Goal: Complete application form: Complete application form

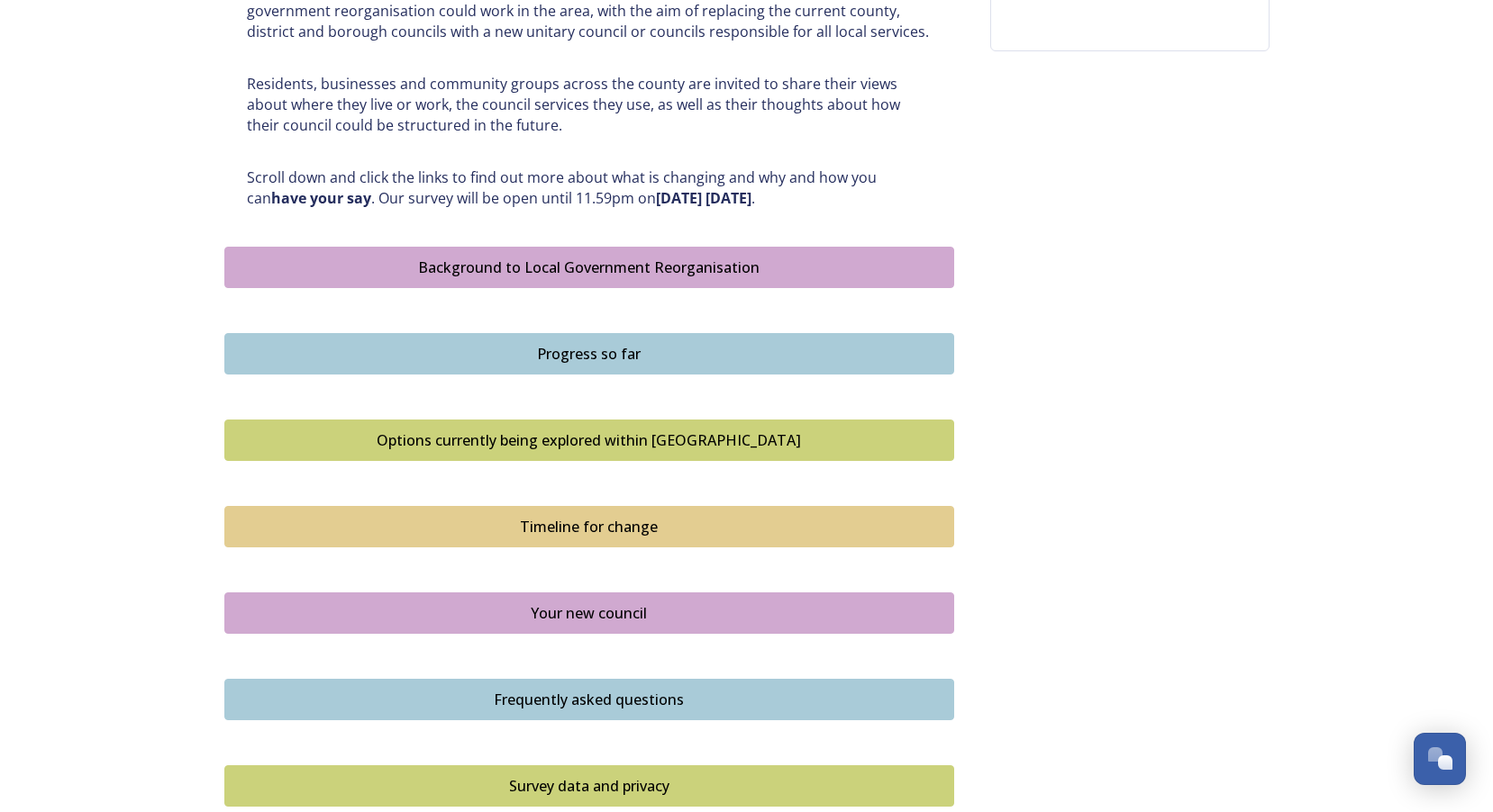
scroll to position [586, 0]
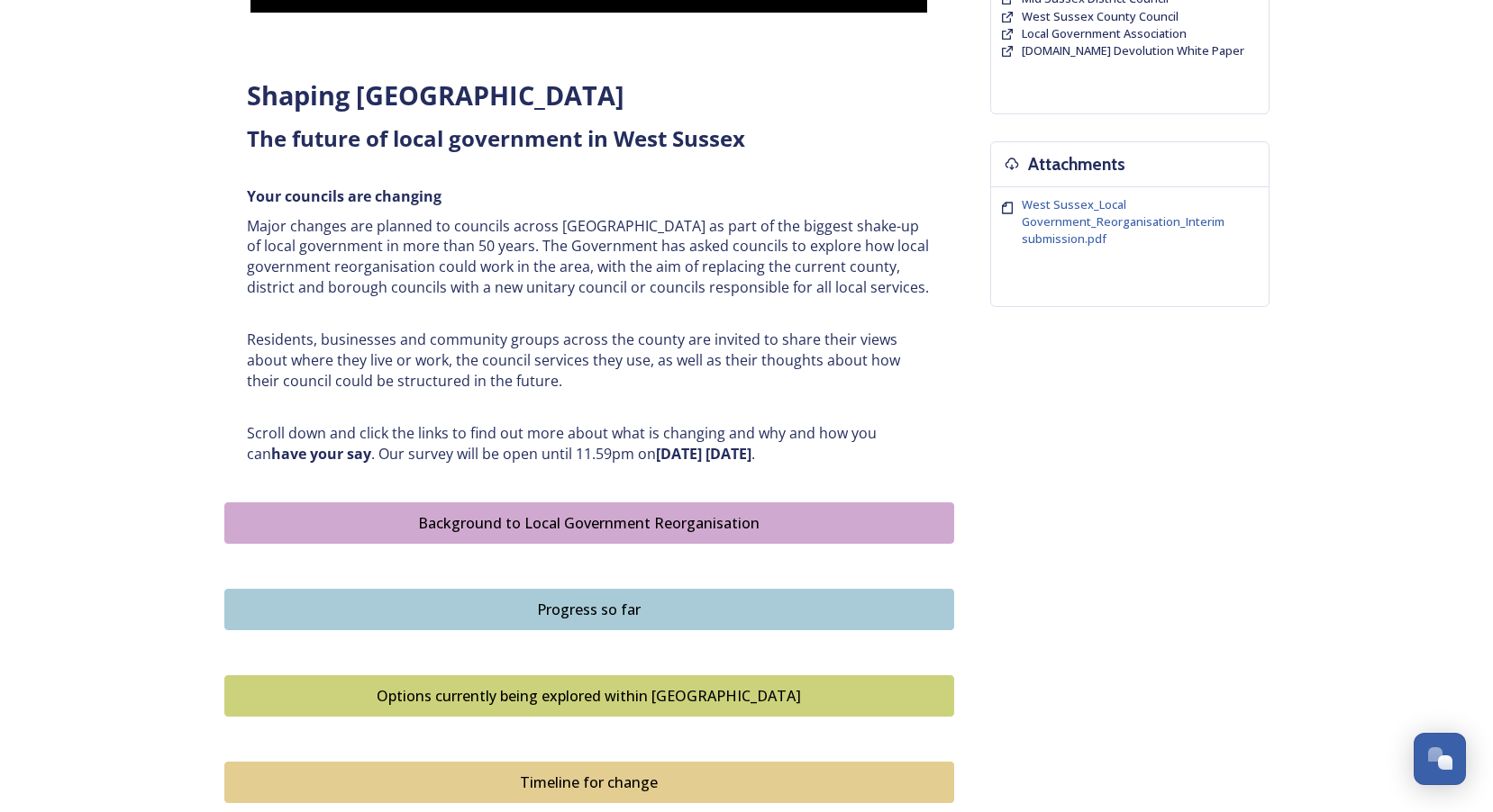
click at [552, 531] on div "Background to Local Government Reorganisation" at bounding box center [589, 523] width 710 height 22
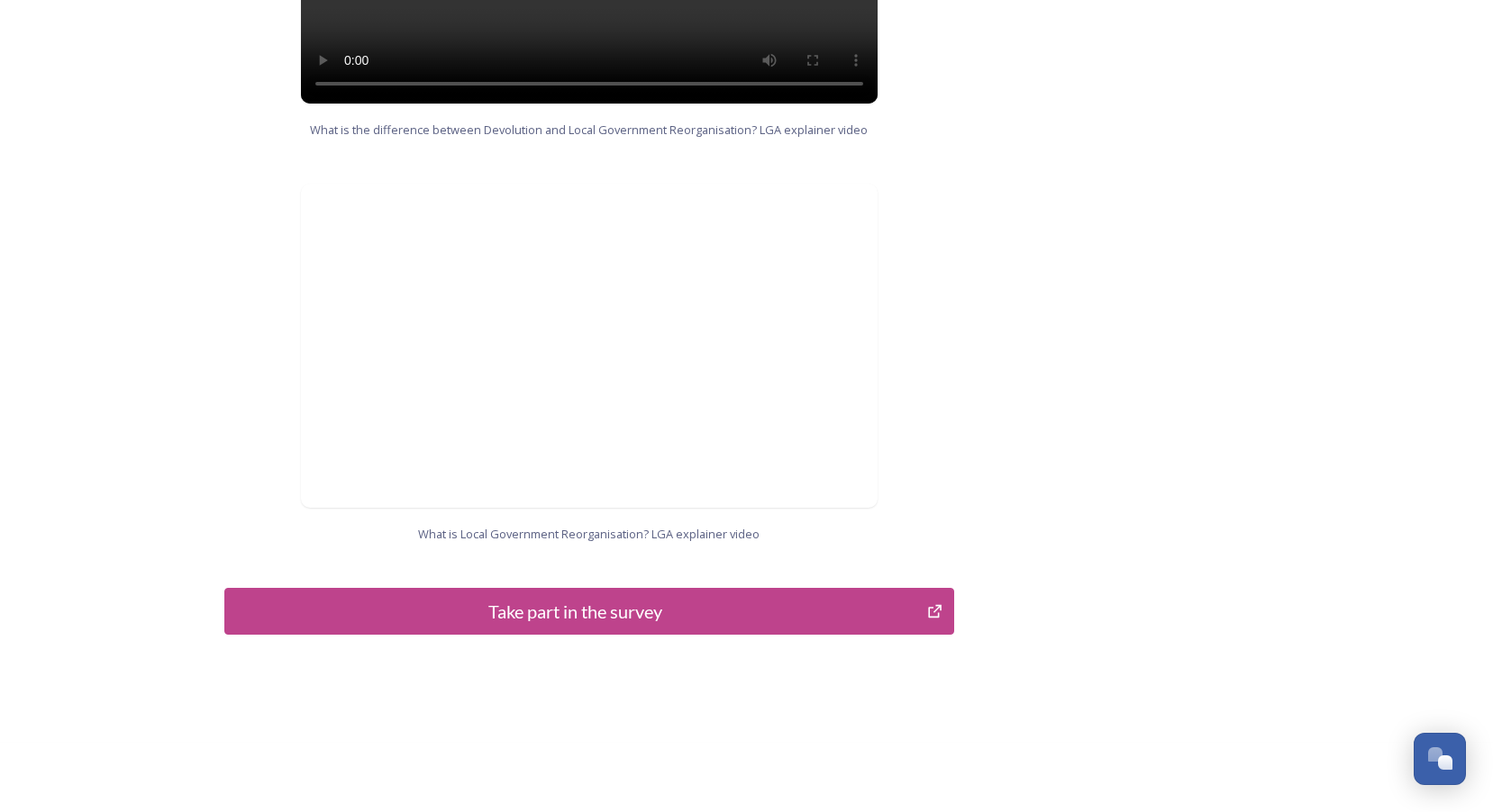
scroll to position [1380, 0]
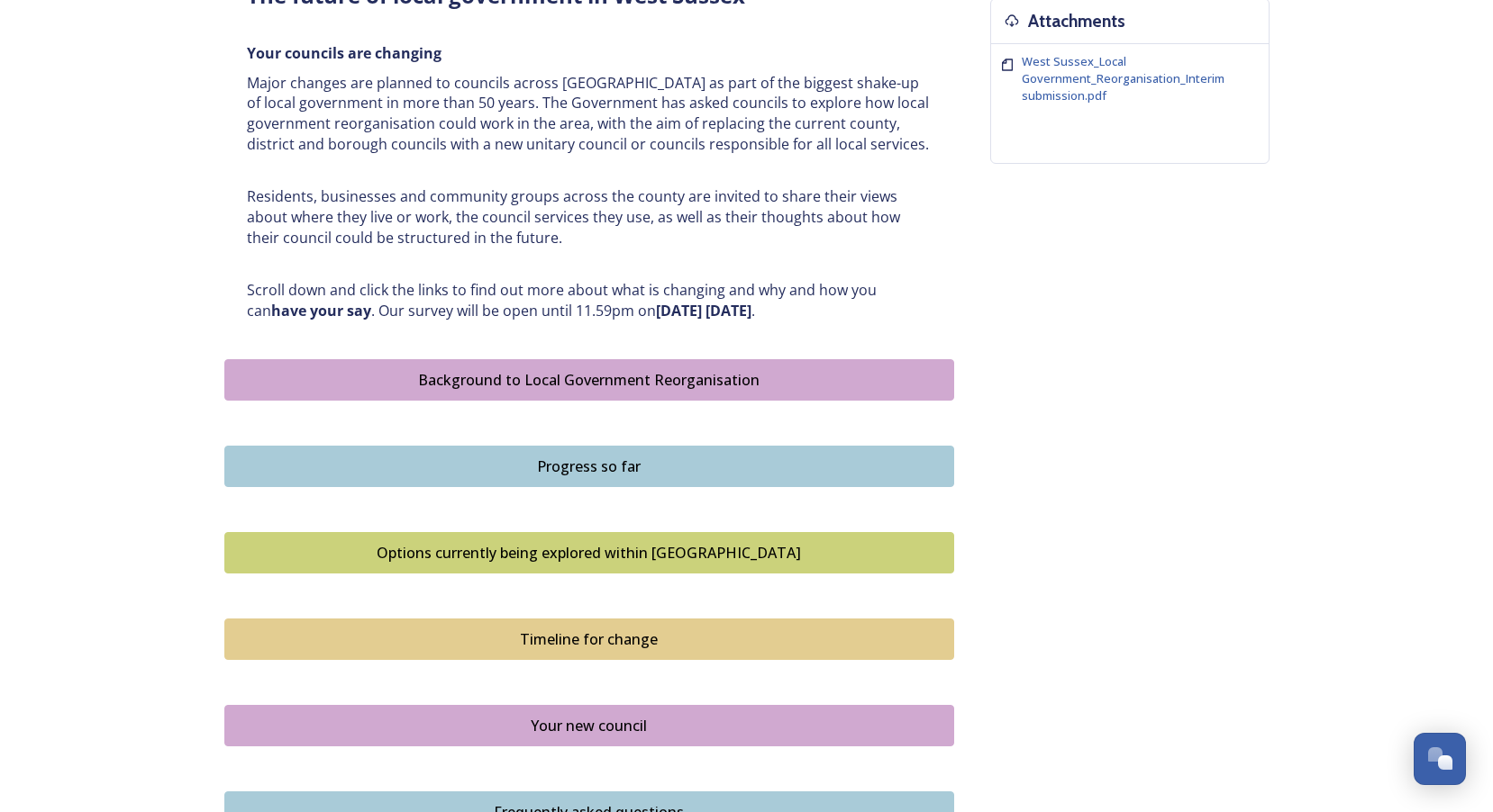
scroll to position [720, 0]
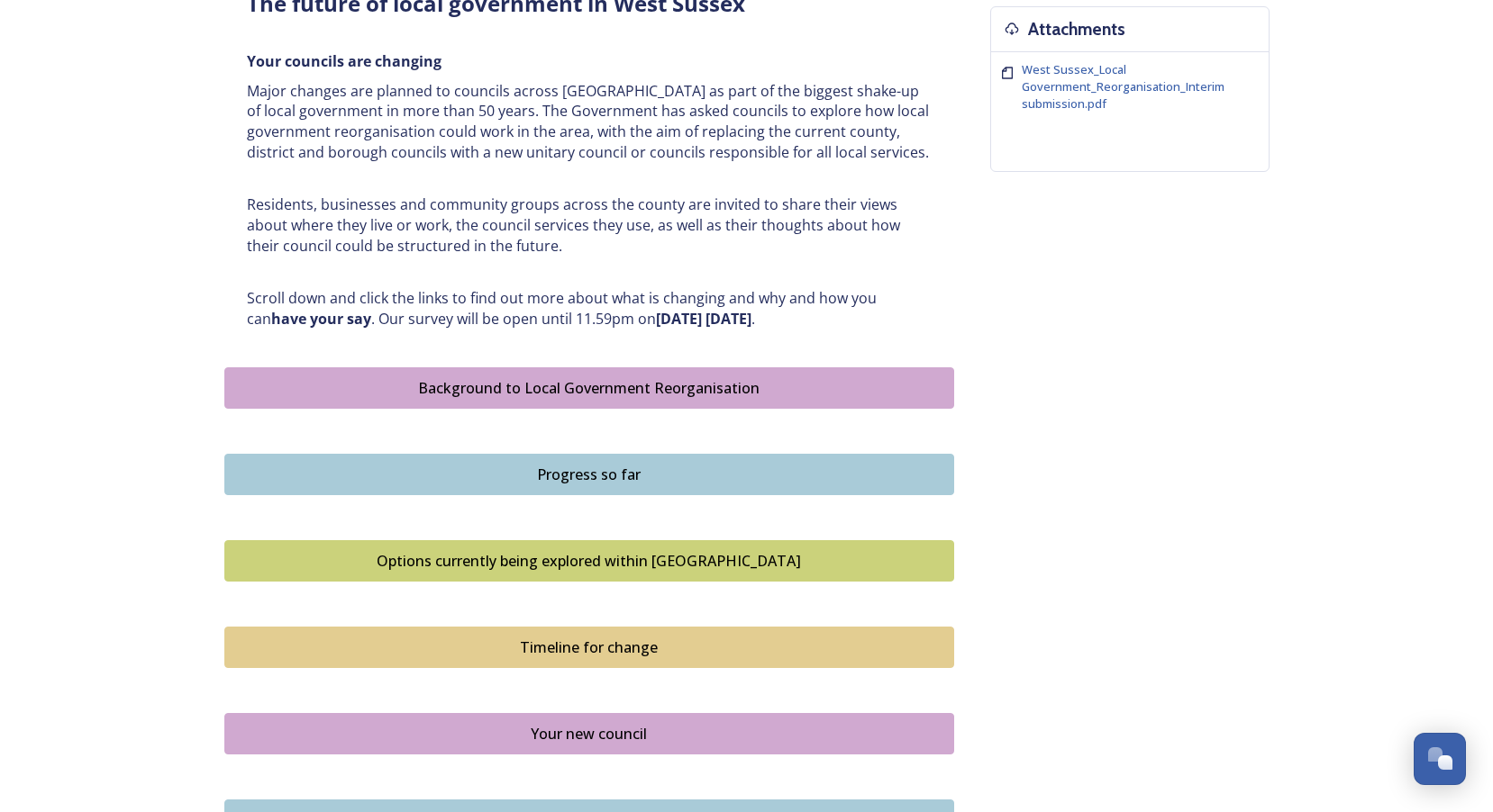
click at [644, 474] on div "Progress so far" at bounding box center [589, 474] width 710 height 22
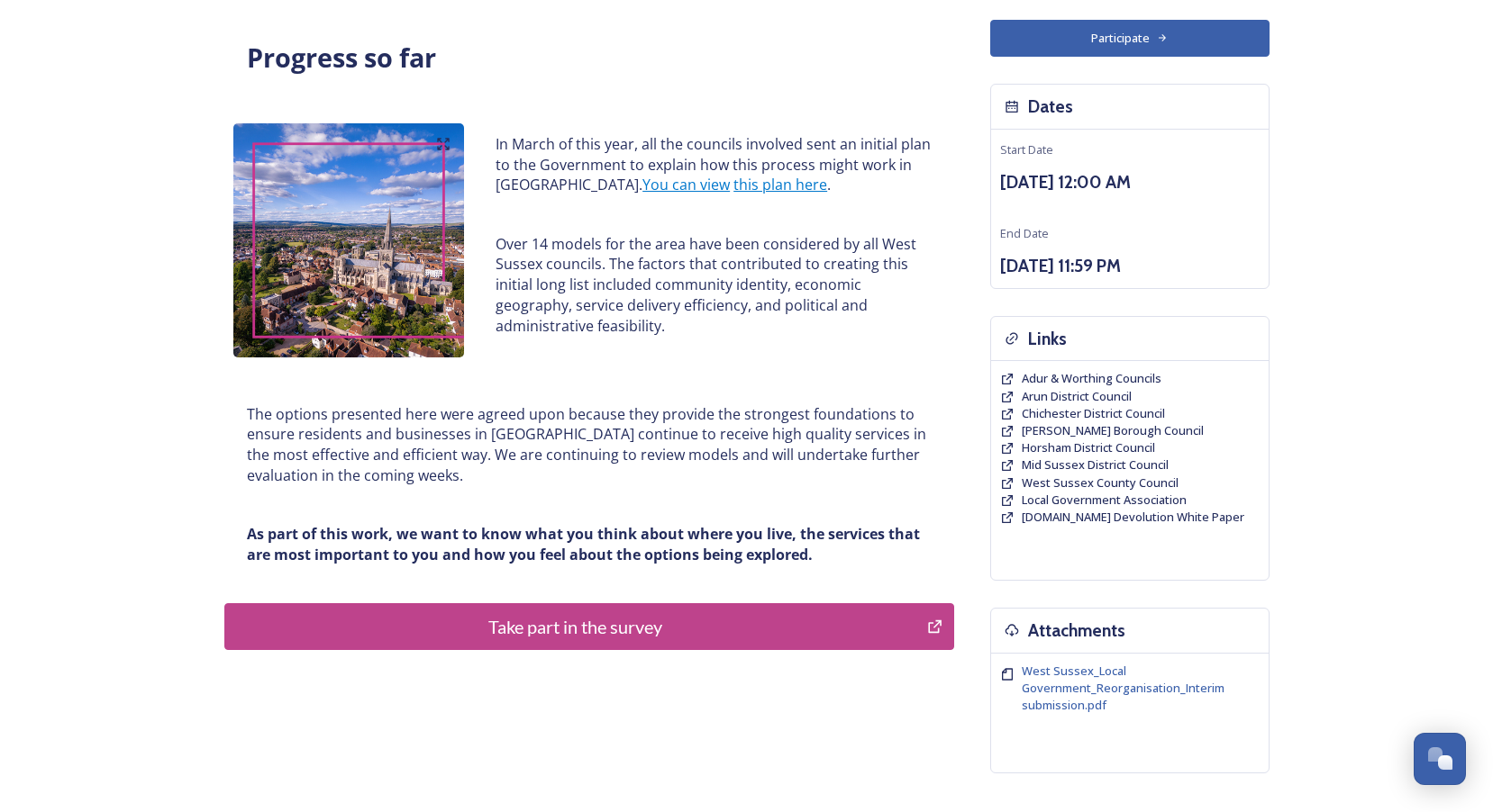
scroll to position [251, 0]
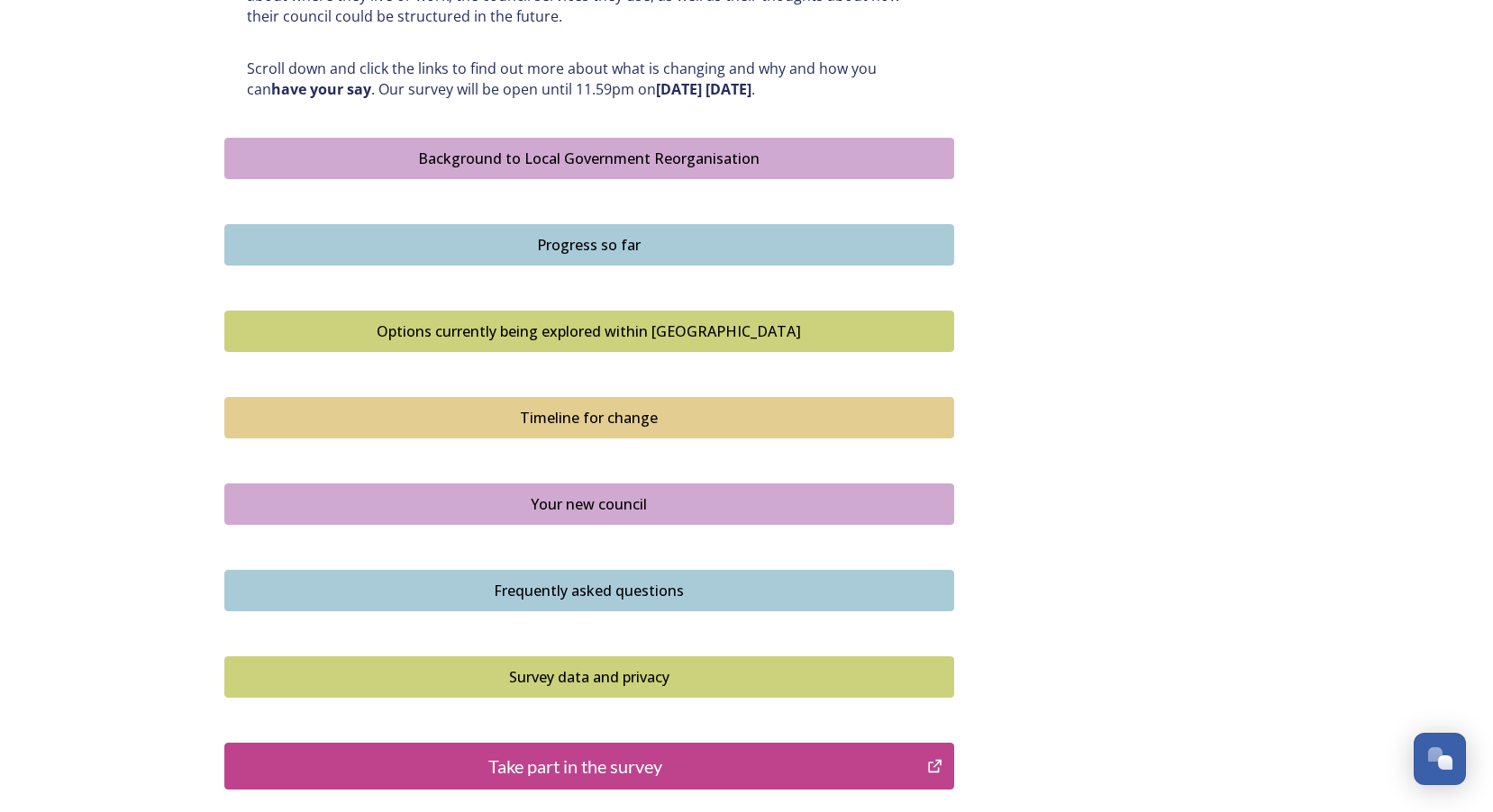
scroll to position [991, 0]
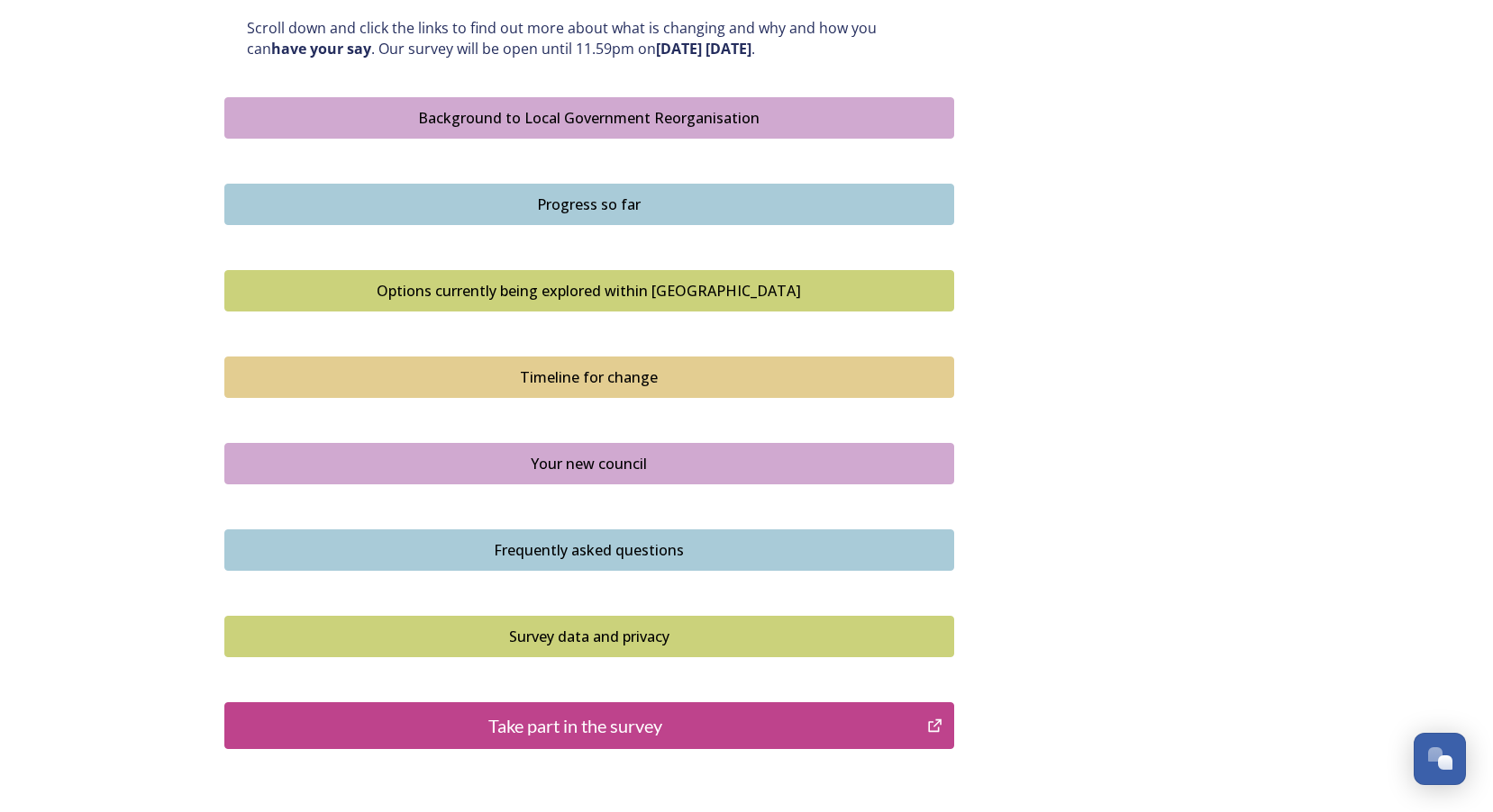
click at [554, 291] on div "Options currently being explored within [GEOGRAPHIC_DATA]" at bounding box center [589, 290] width 710 height 22
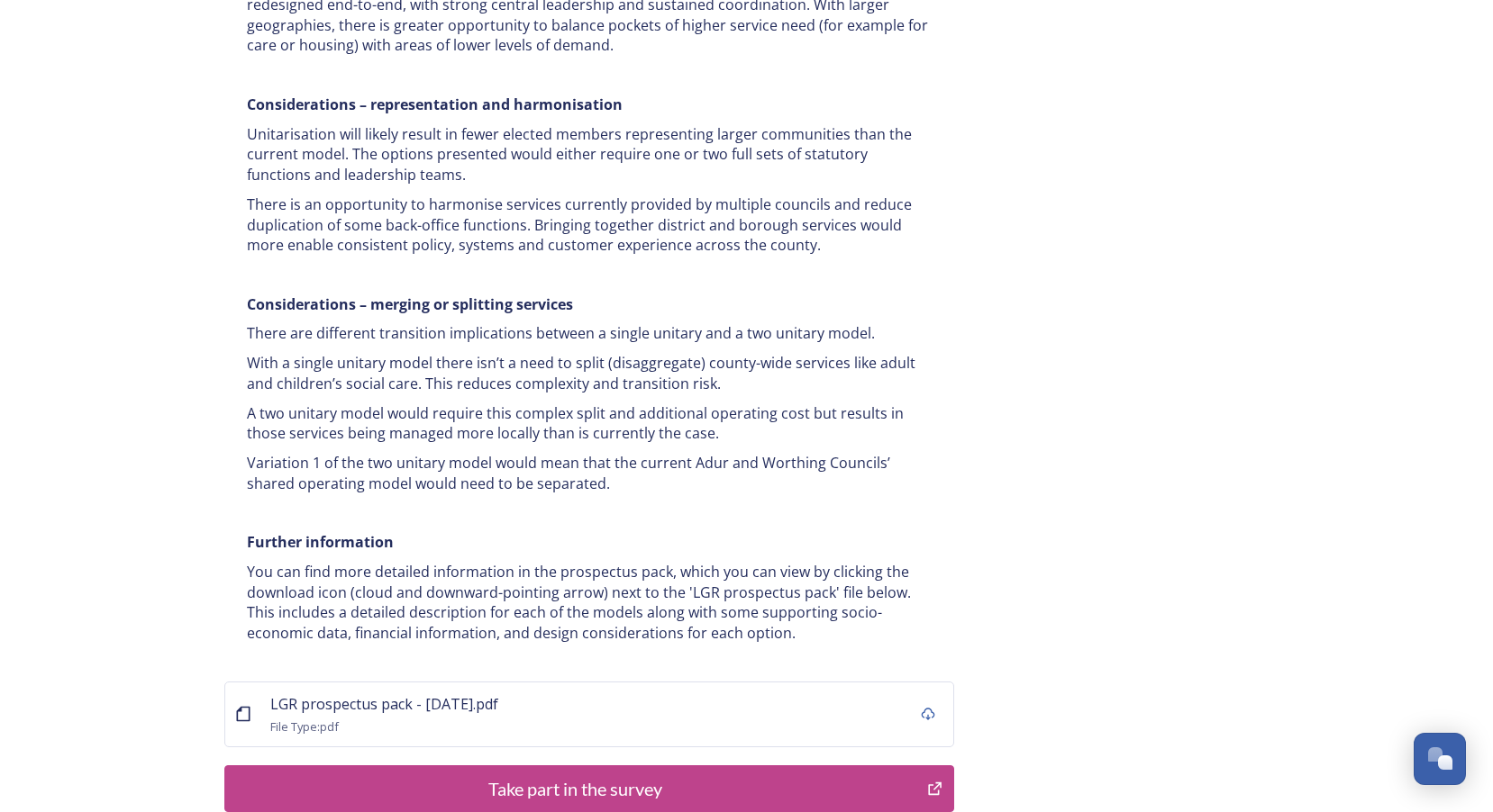
scroll to position [3433, 0]
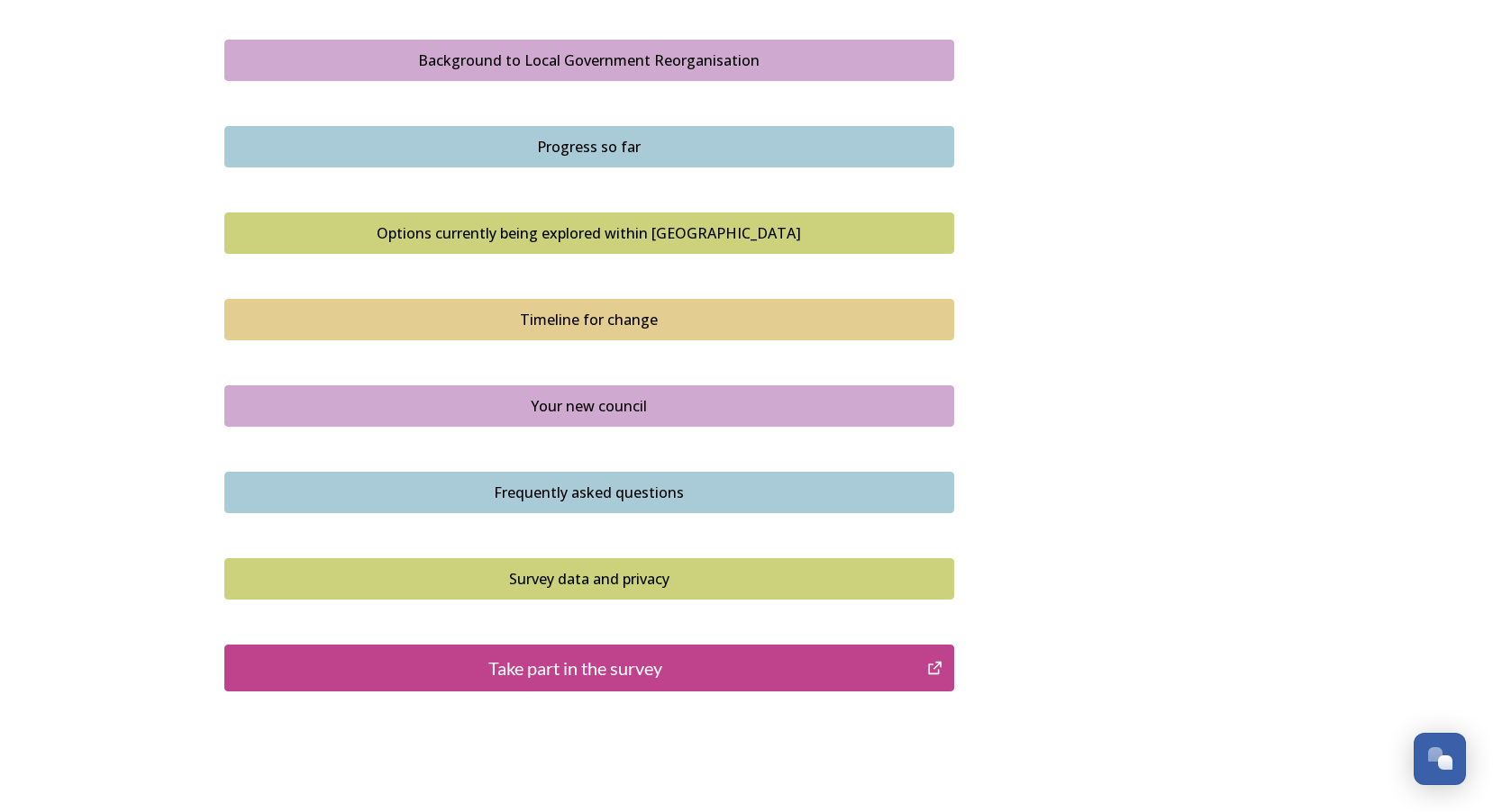
scroll to position [946, 0]
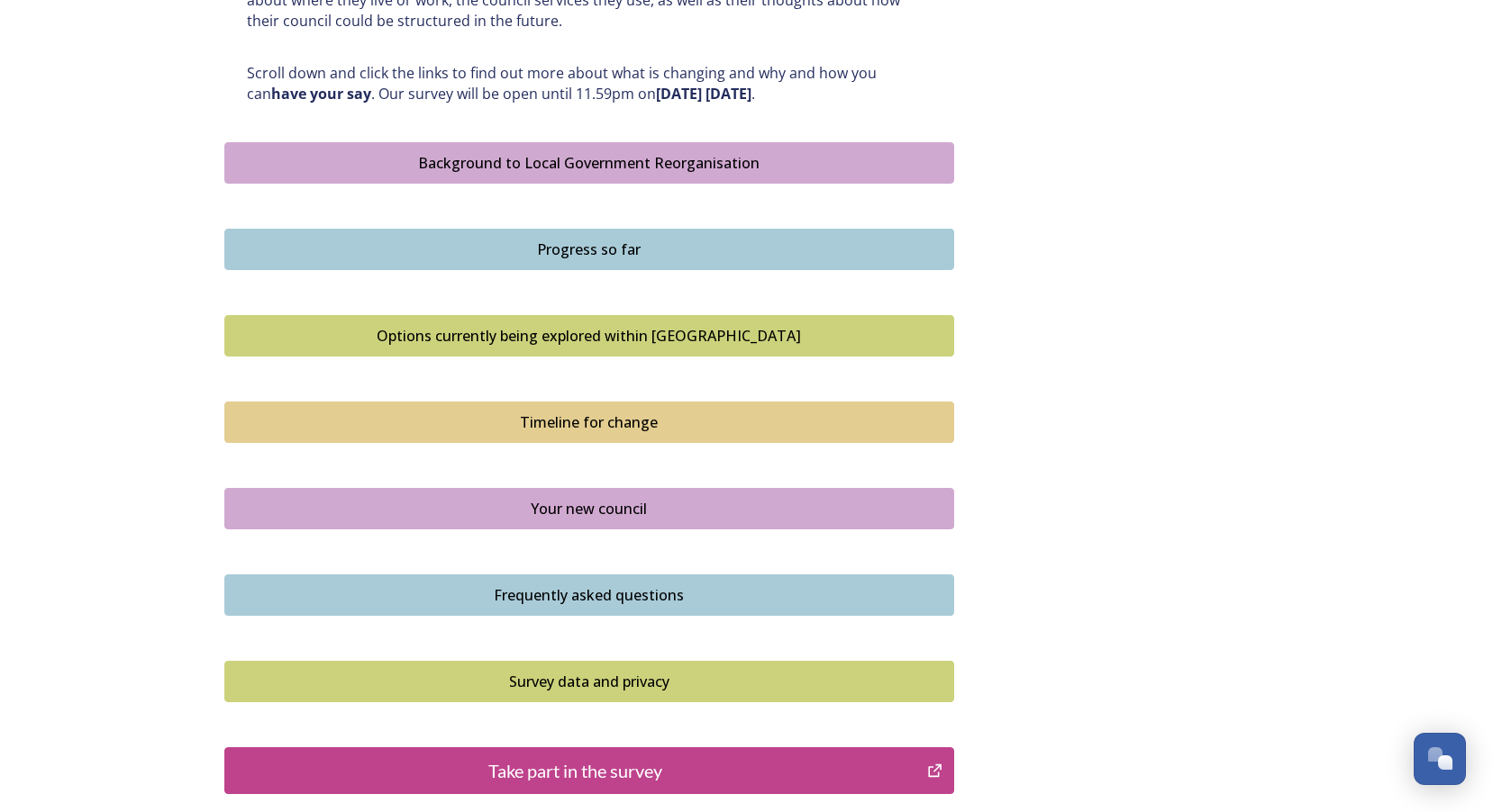
click at [569, 426] on div "Timeline for change" at bounding box center [589, 422] width 710 height 22
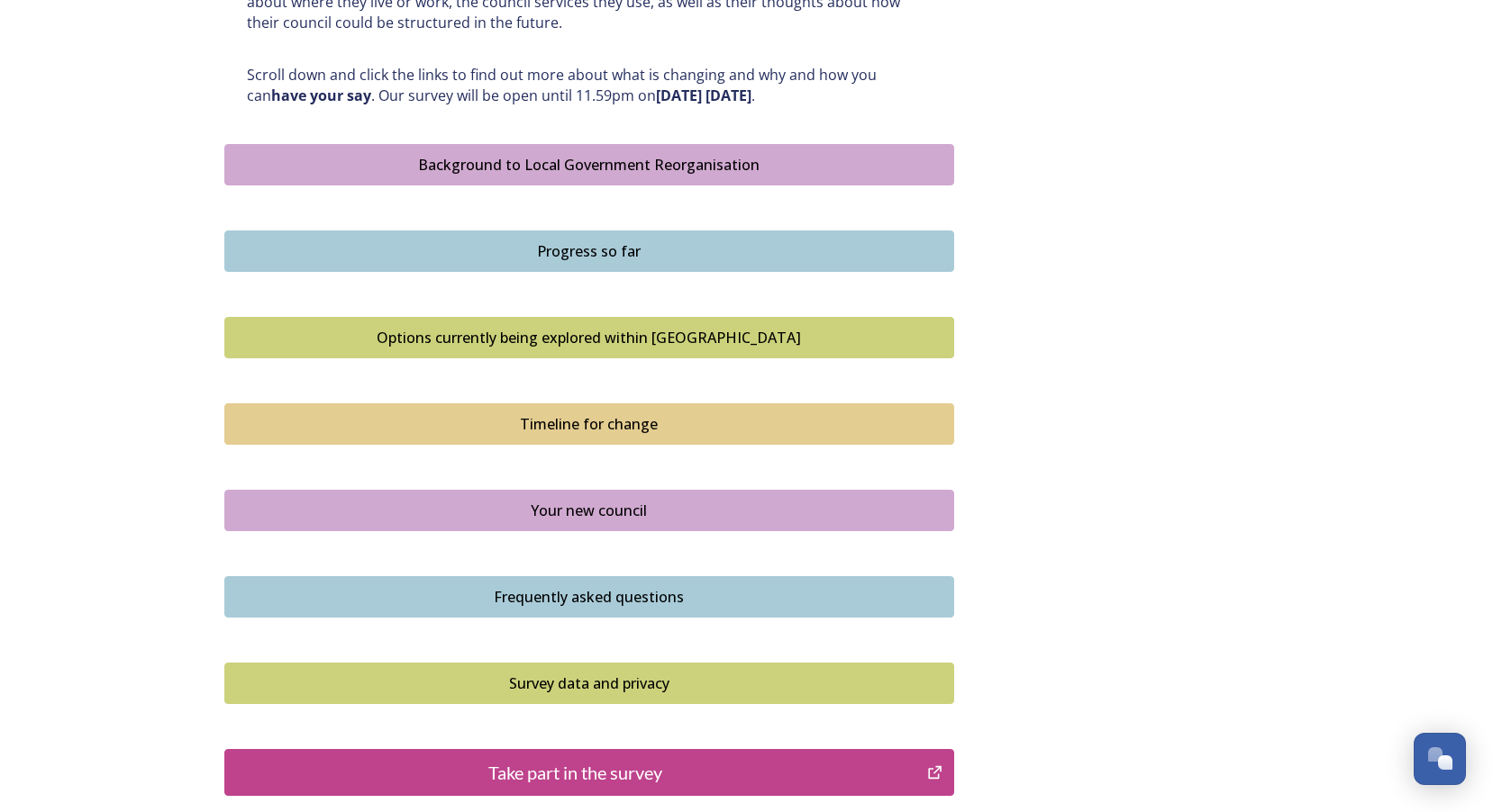
scroll to position [1080, 0]
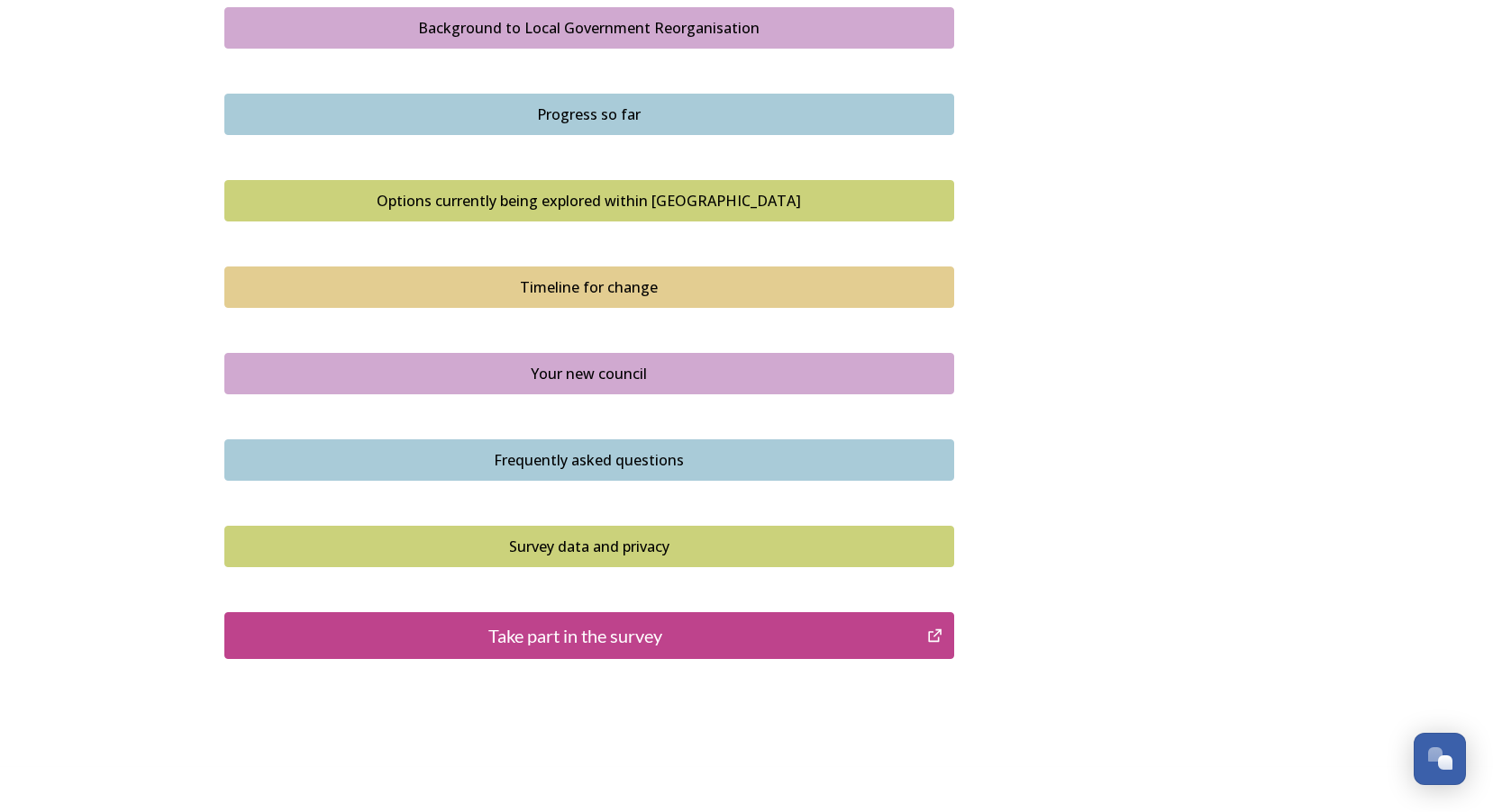
click at [639, 372] on div "Your new council" at bounding box center [589, 374] width 710 height 22
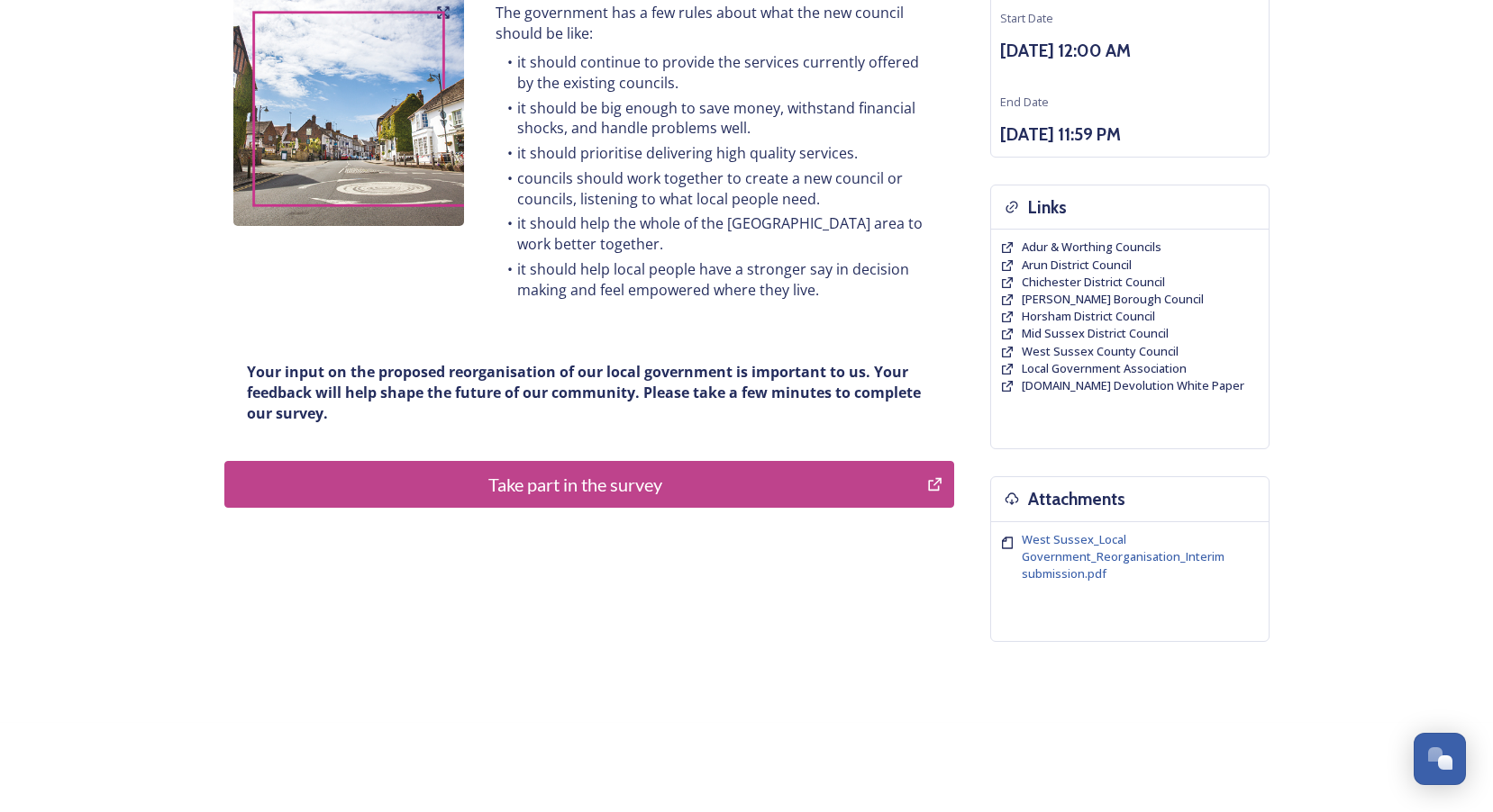
scroll to position [251, 0]
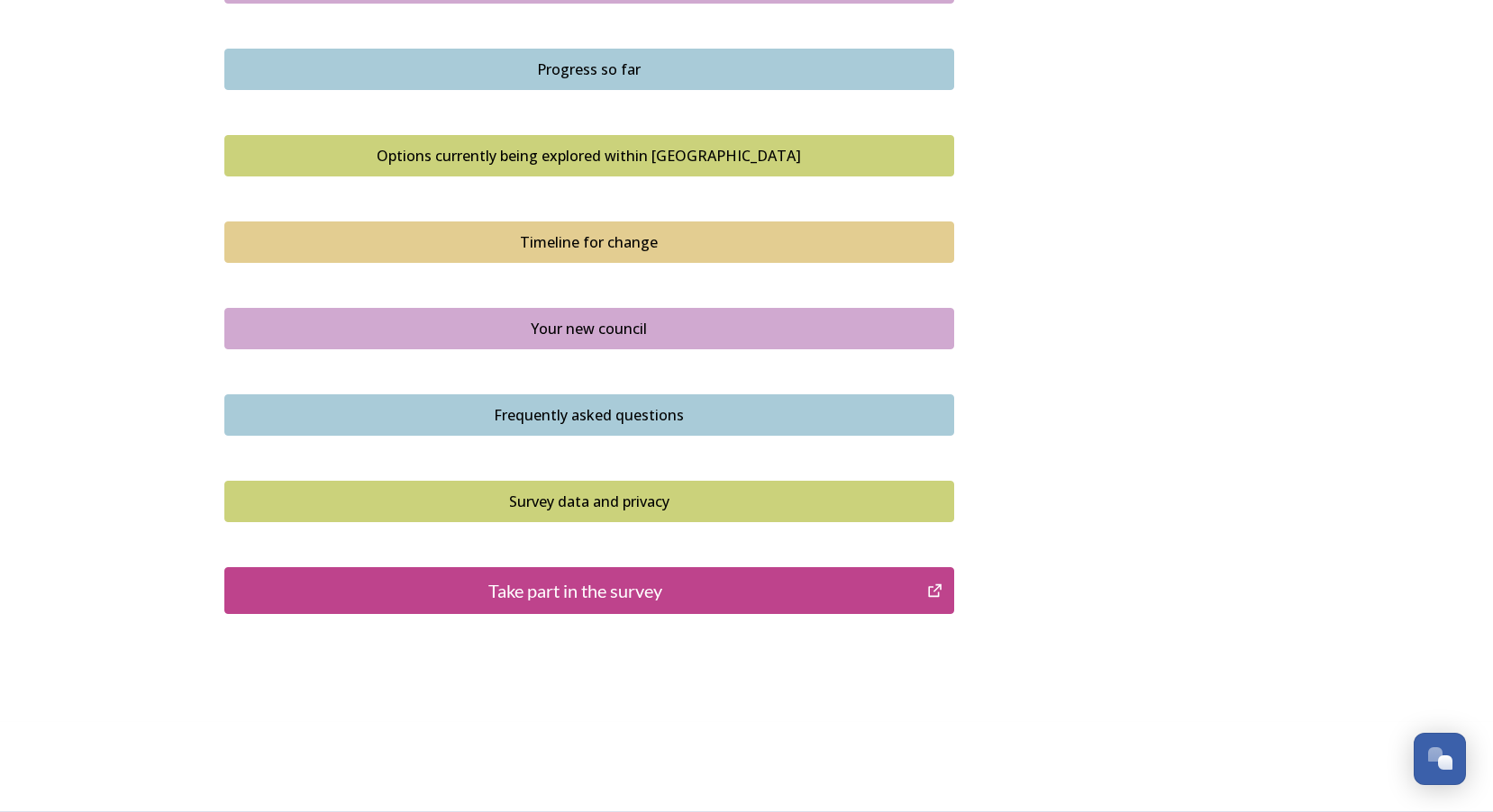
scroll to position [1036, 0]
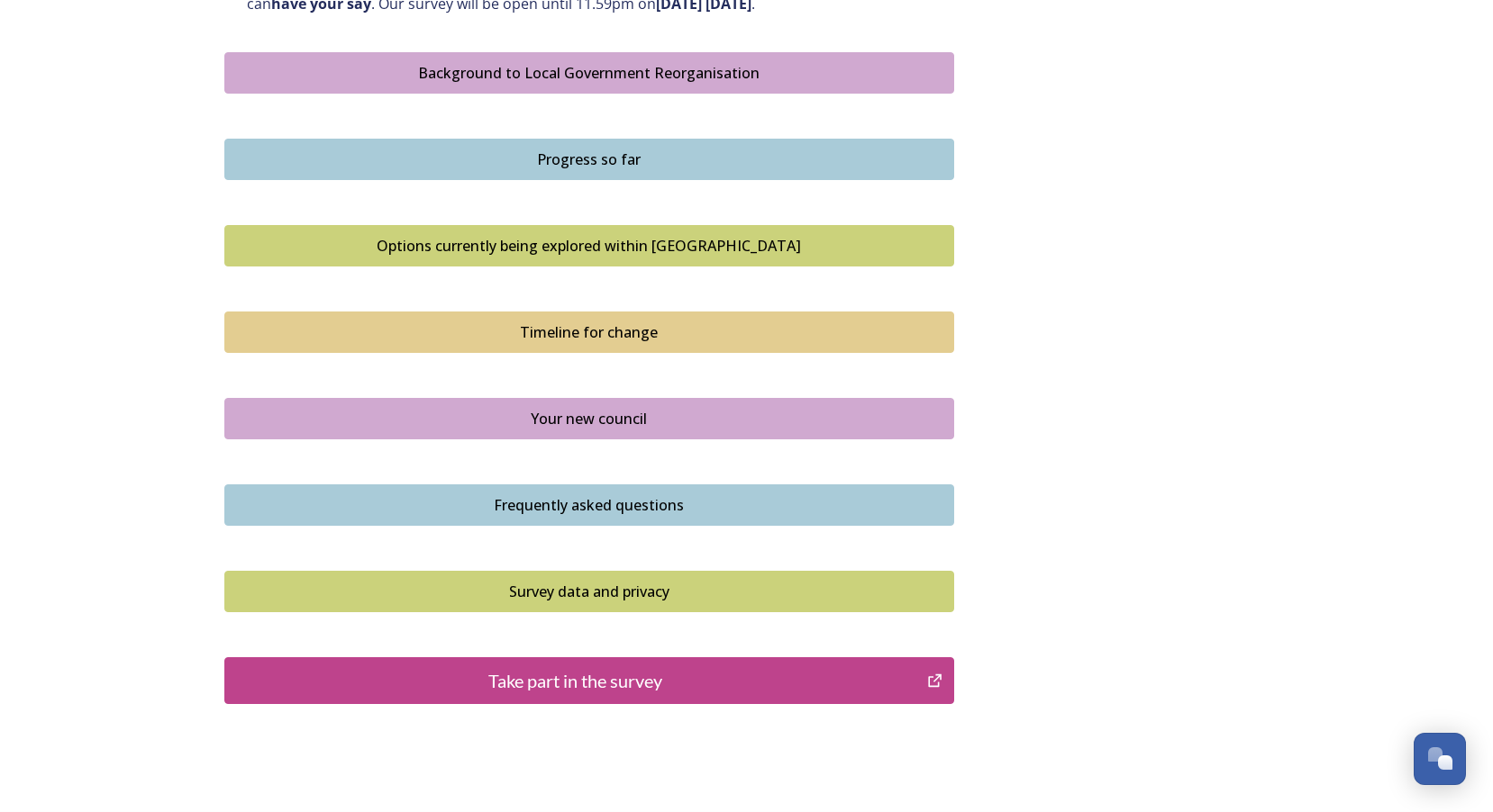
click at [594, 498] on div "Frequently asked questions" at bounding box center [589, 505] width 710 height 22
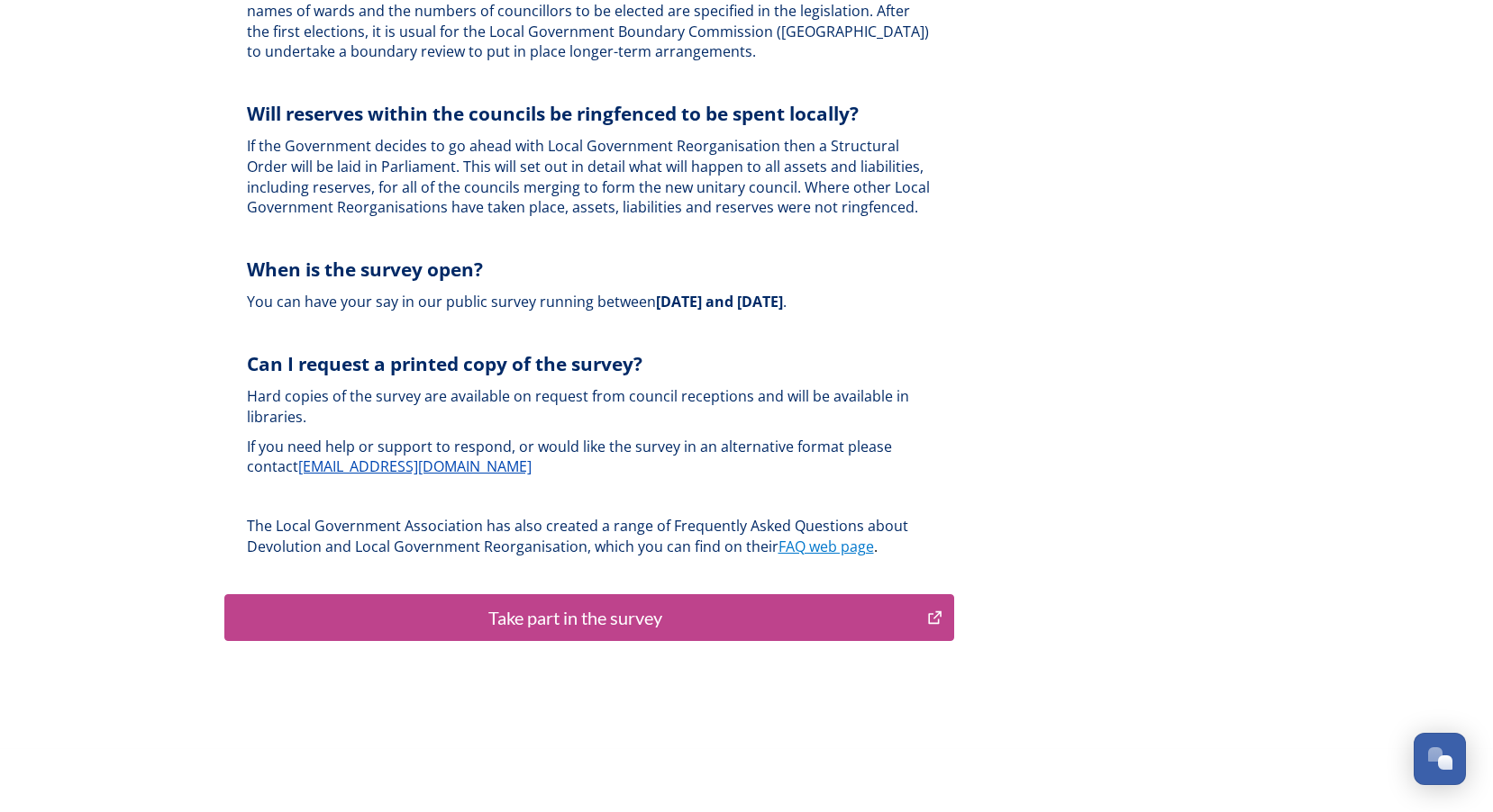
scroll to position [5298, 0]
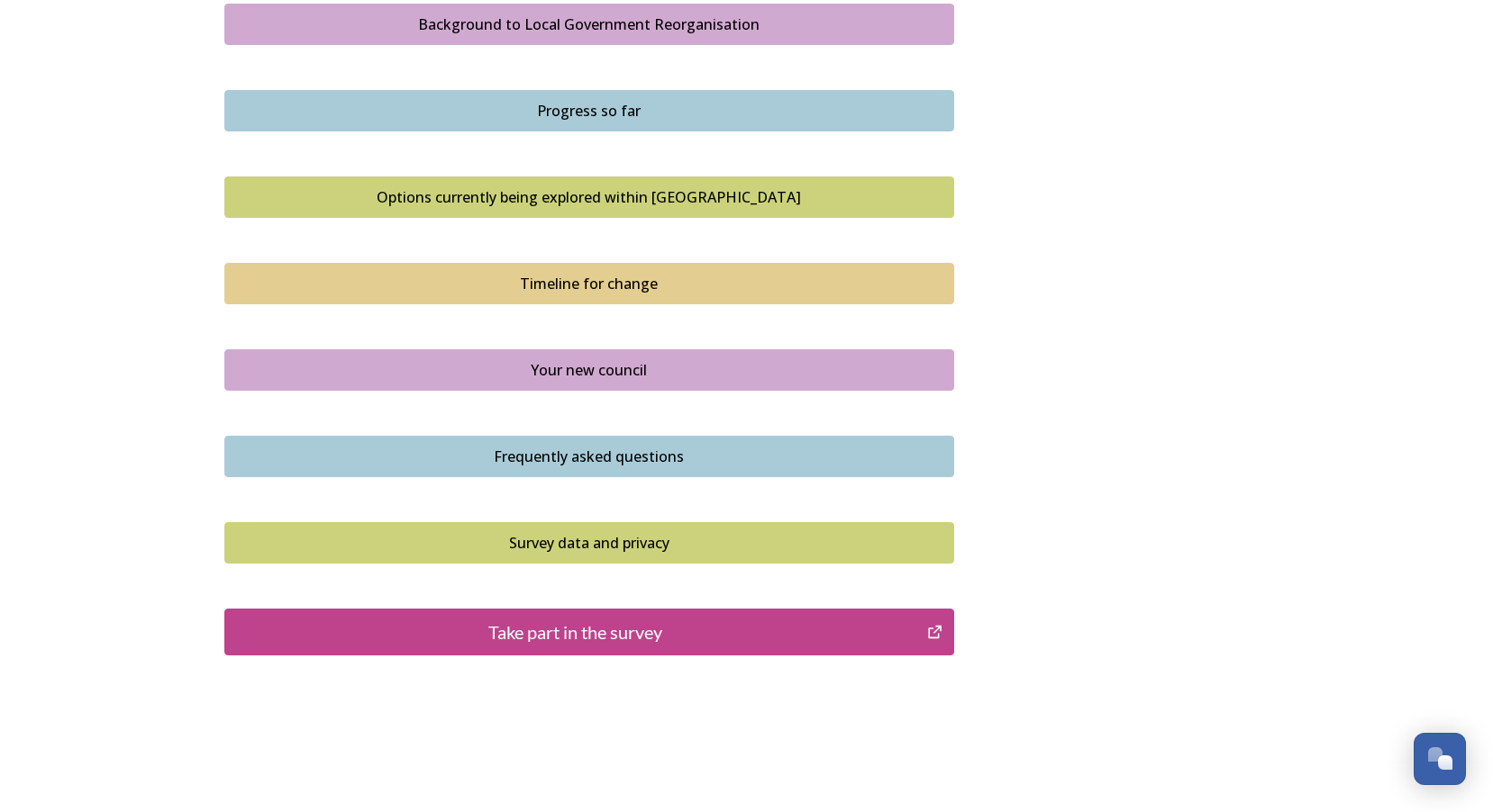
scroll to position [1125, 0]
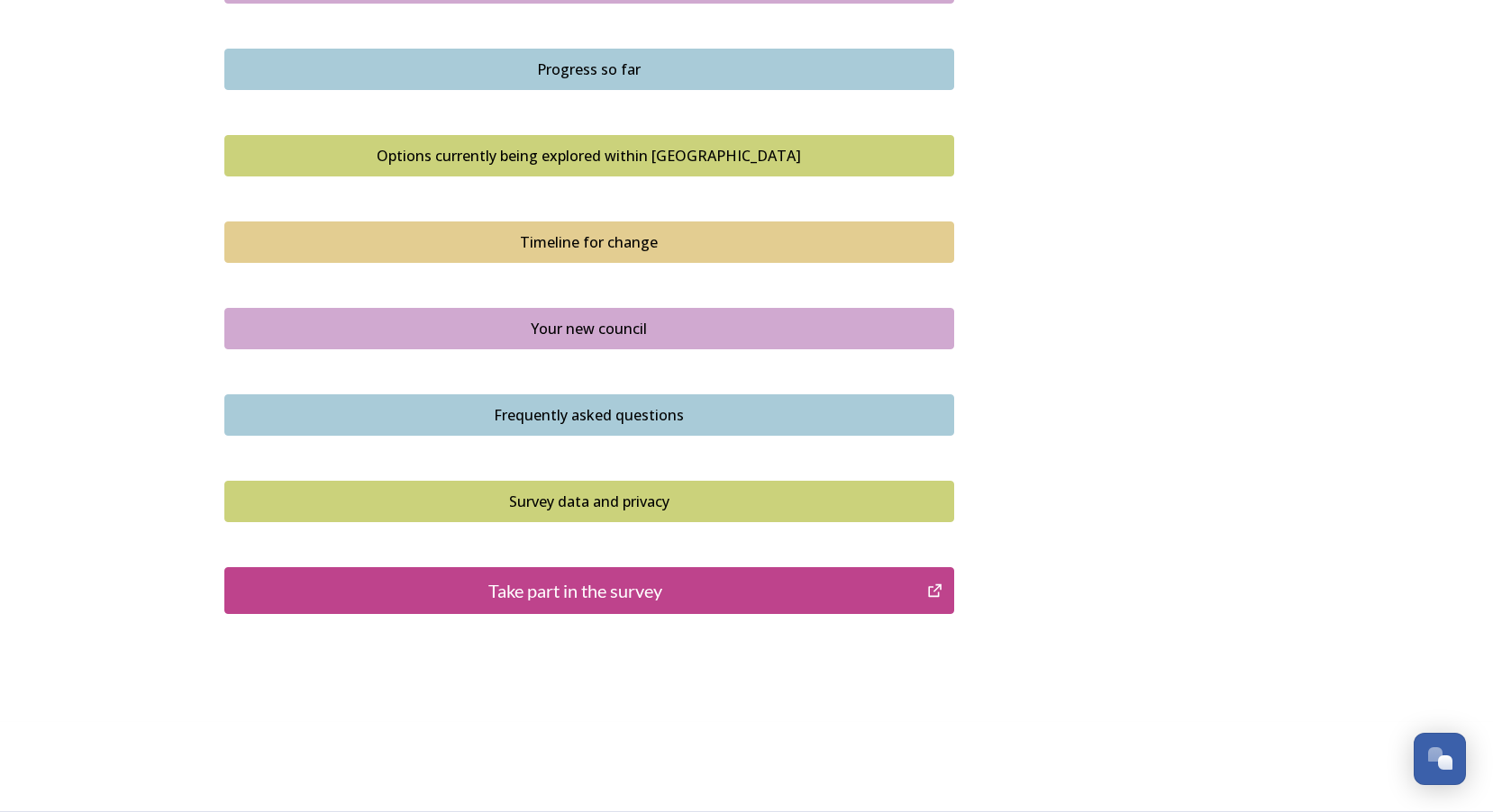
click at [676, 510] on div "Survey data and privacy" at bounding box center [589, 502] width 710 height 22
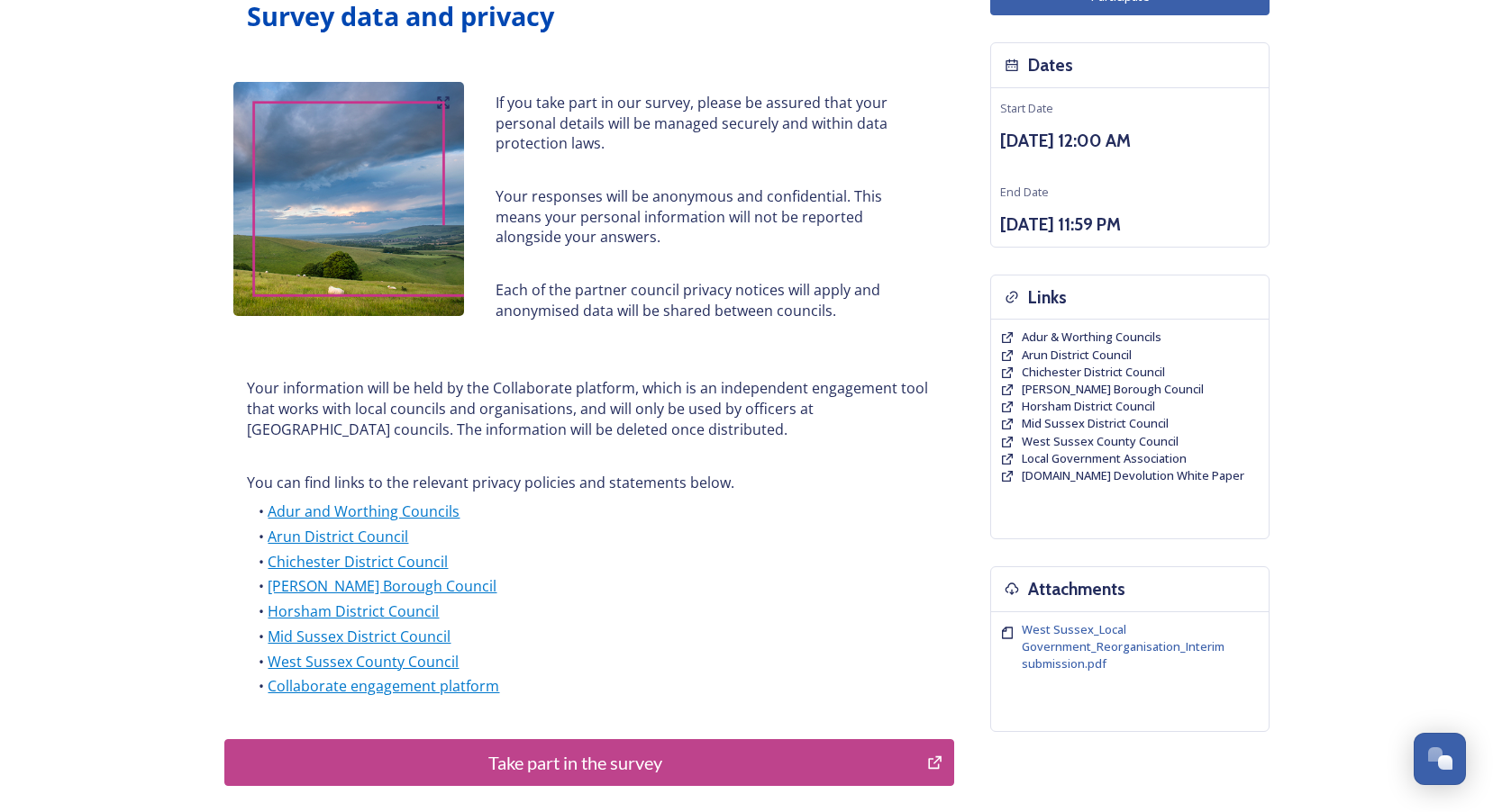
scroll to position [332, 0]
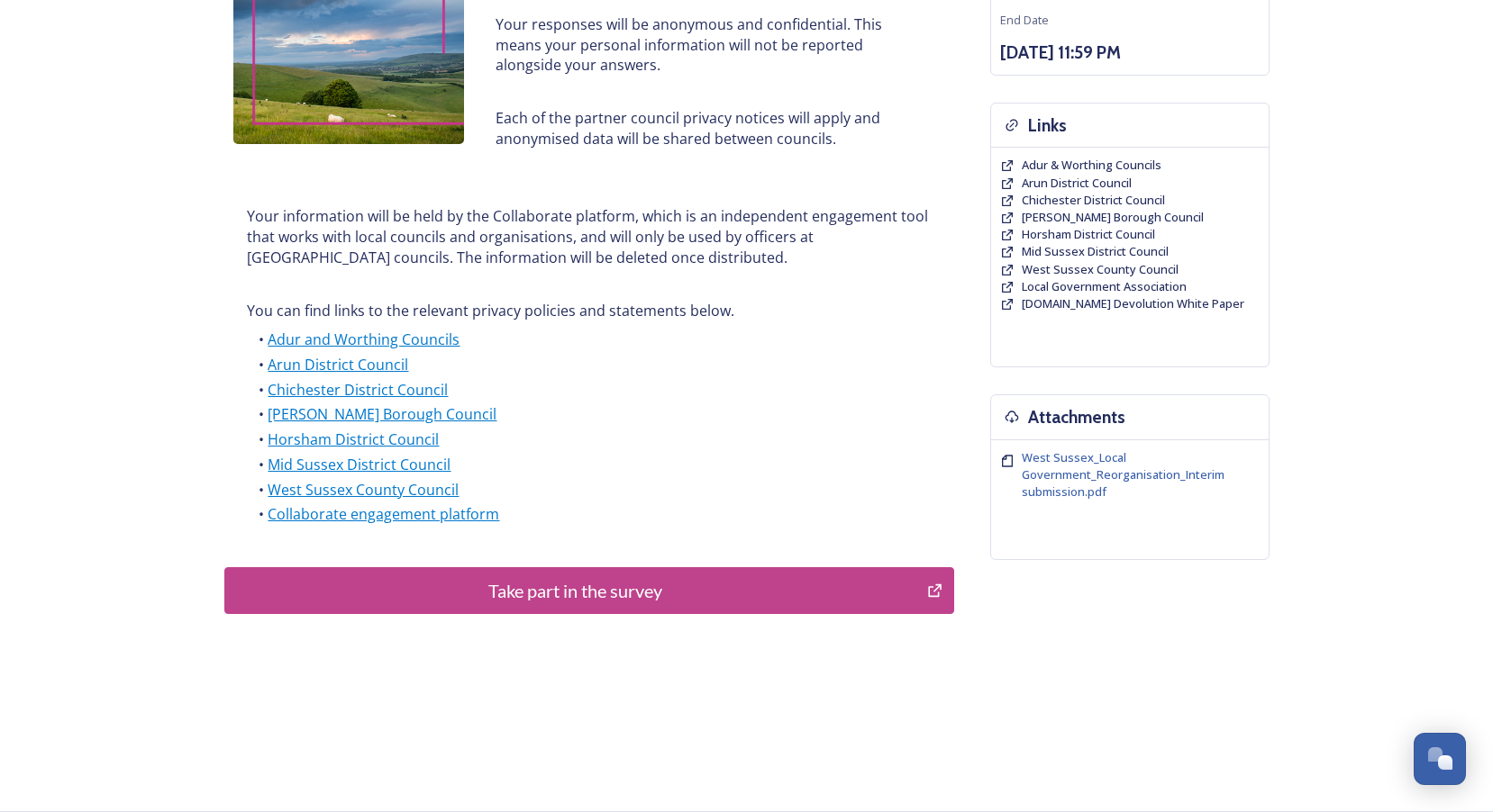
click at [637, 604] on div "Take part in the survey" at bounding box center [575, 590] width 683 height 27
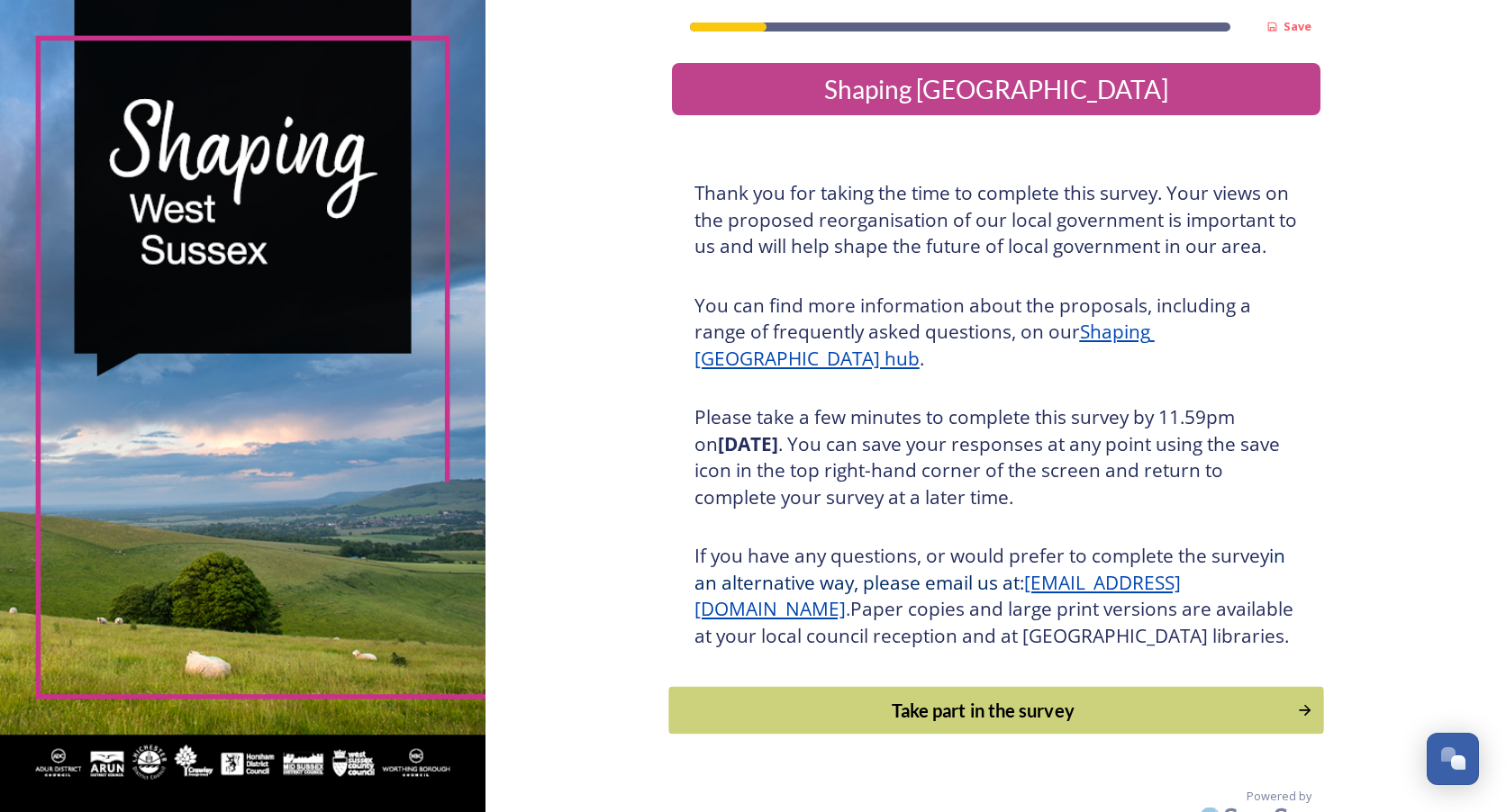
click at [975, 724] on div "Take part in the survey" at bounding box center [982, 711] width 609 height 27
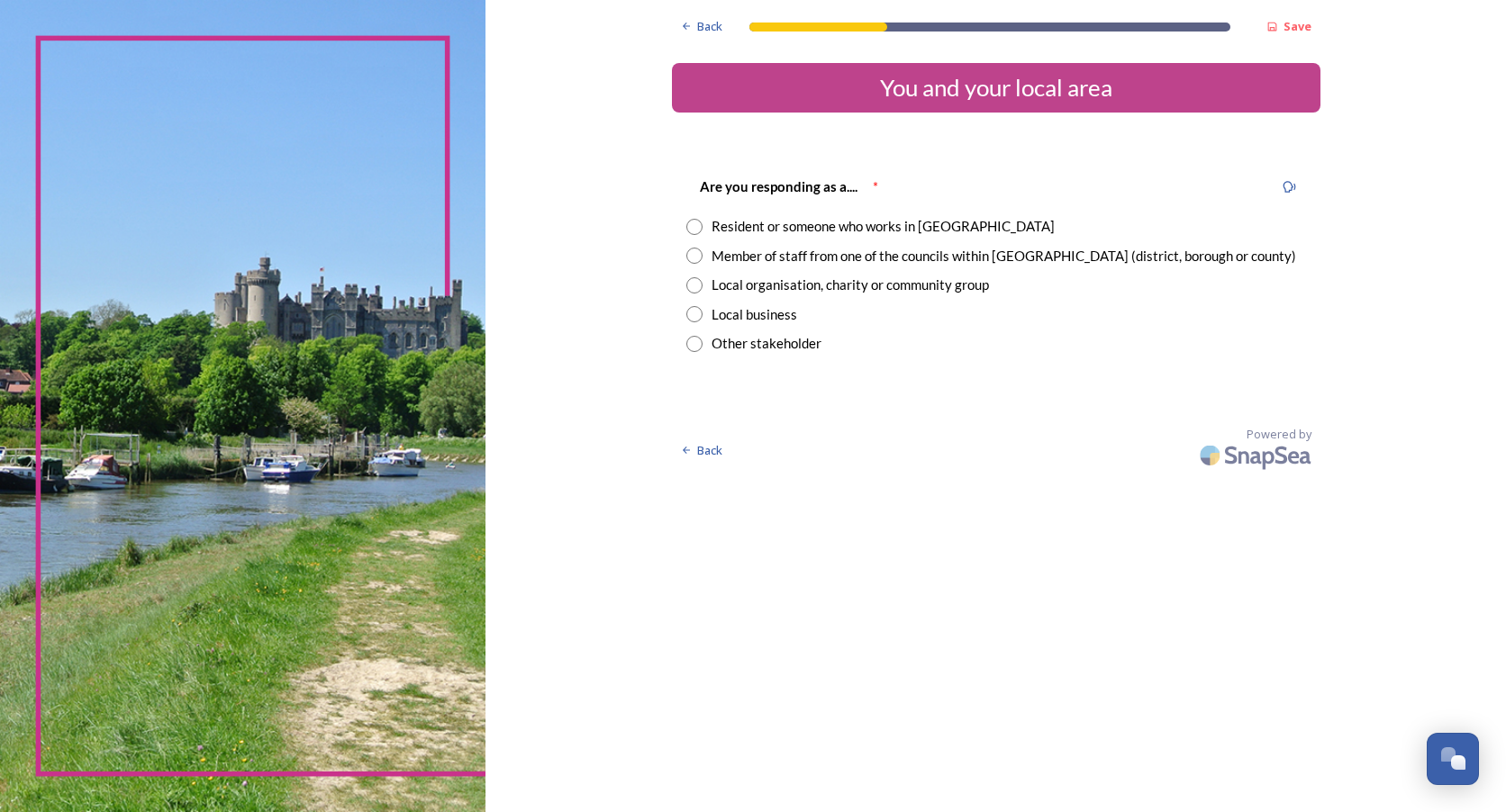
click at [828, 253] on div "Member of staff from one of the councils within West Sussex (district, borough …" at bounding box center [1004, 256] width 585 height 21
radio input "true"
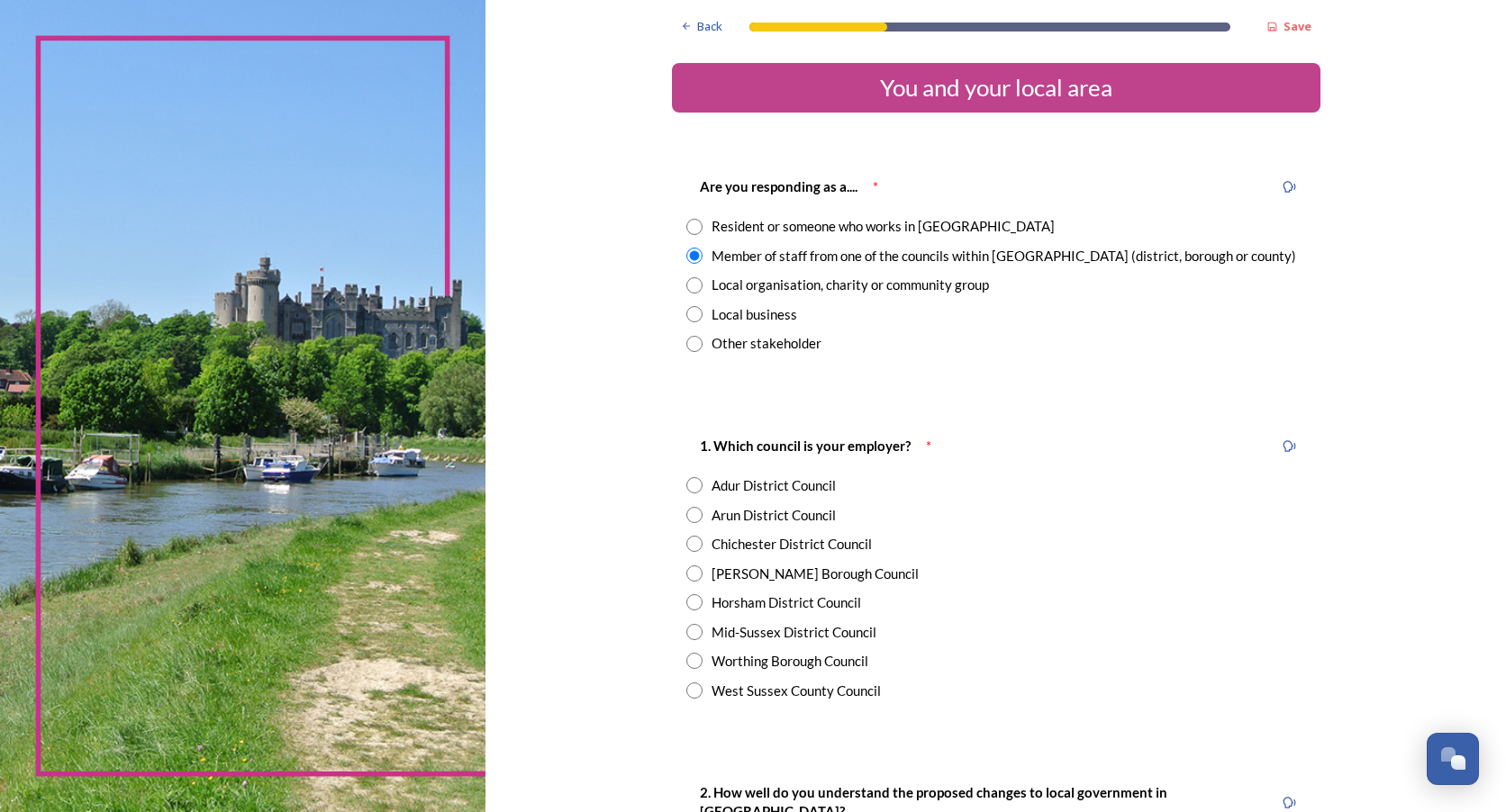
click at [745, 513] on div "Arun District Council" at bounding box center [774, 516] width 124 height 21
radio input "true"
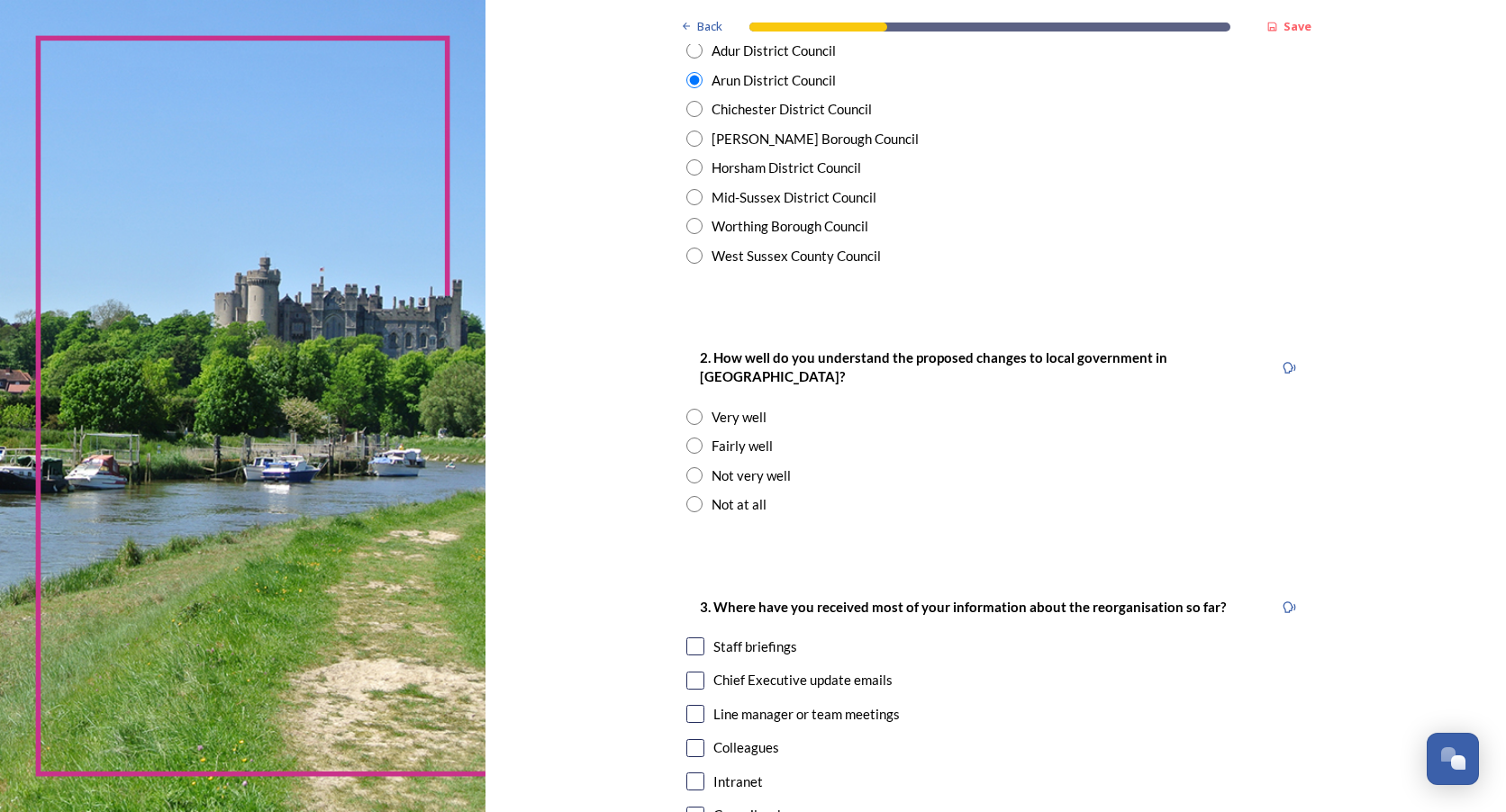
scroll to position [450, 0]
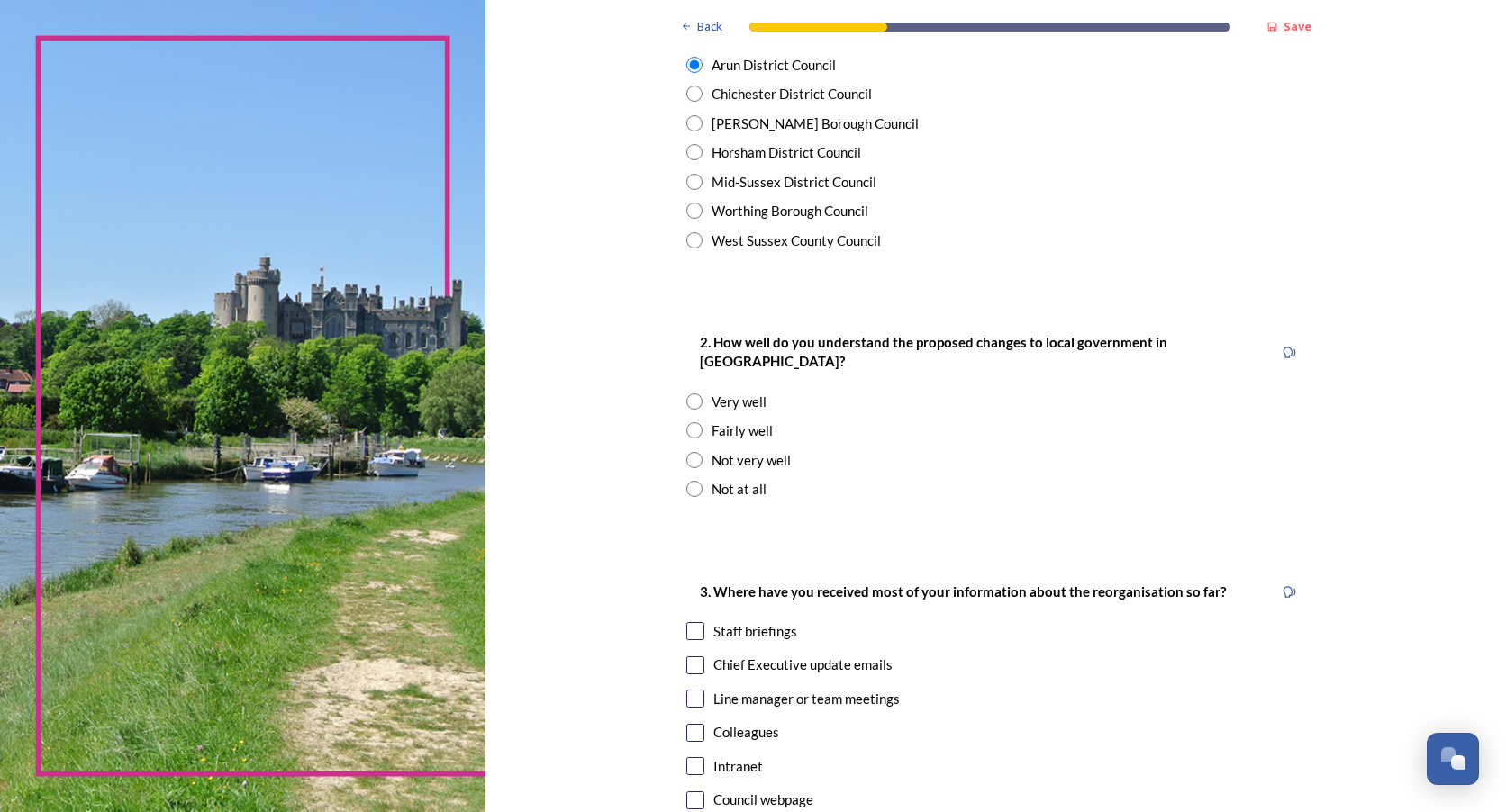
click at [746, 420] on div "Fairly well" at bounding box center [742, 431] width 61 height 21
radio input "true"
click at [714, 621] on div "Staff briefings" at bounding box center [756, 631] width 84 height 21
checkbox input "true"
click at [686, 656] on input "checkbox" at bounding box center [695, 665] width 18 height 18
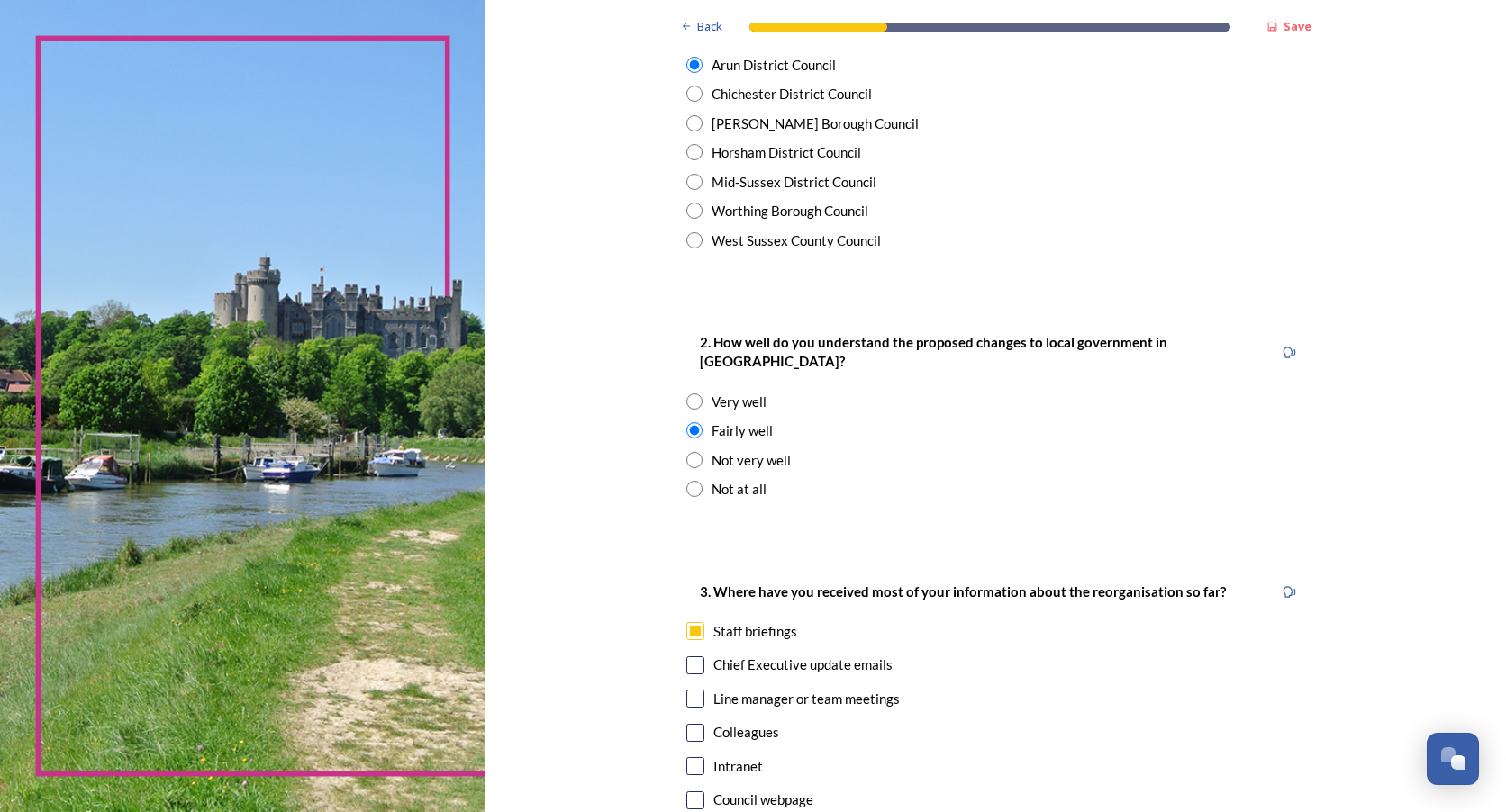
checkbox input "true"
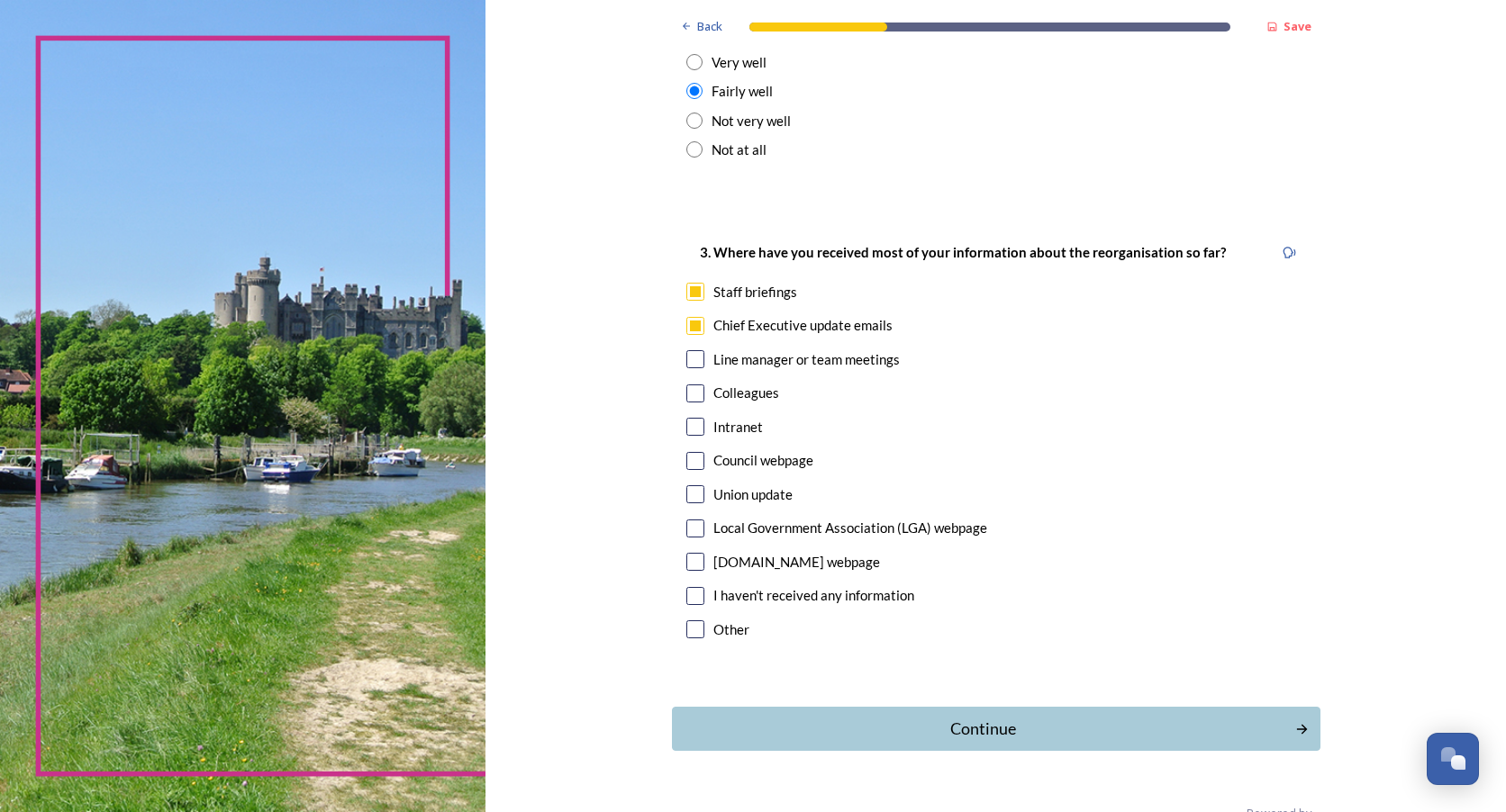
scroll to position [810, 0]
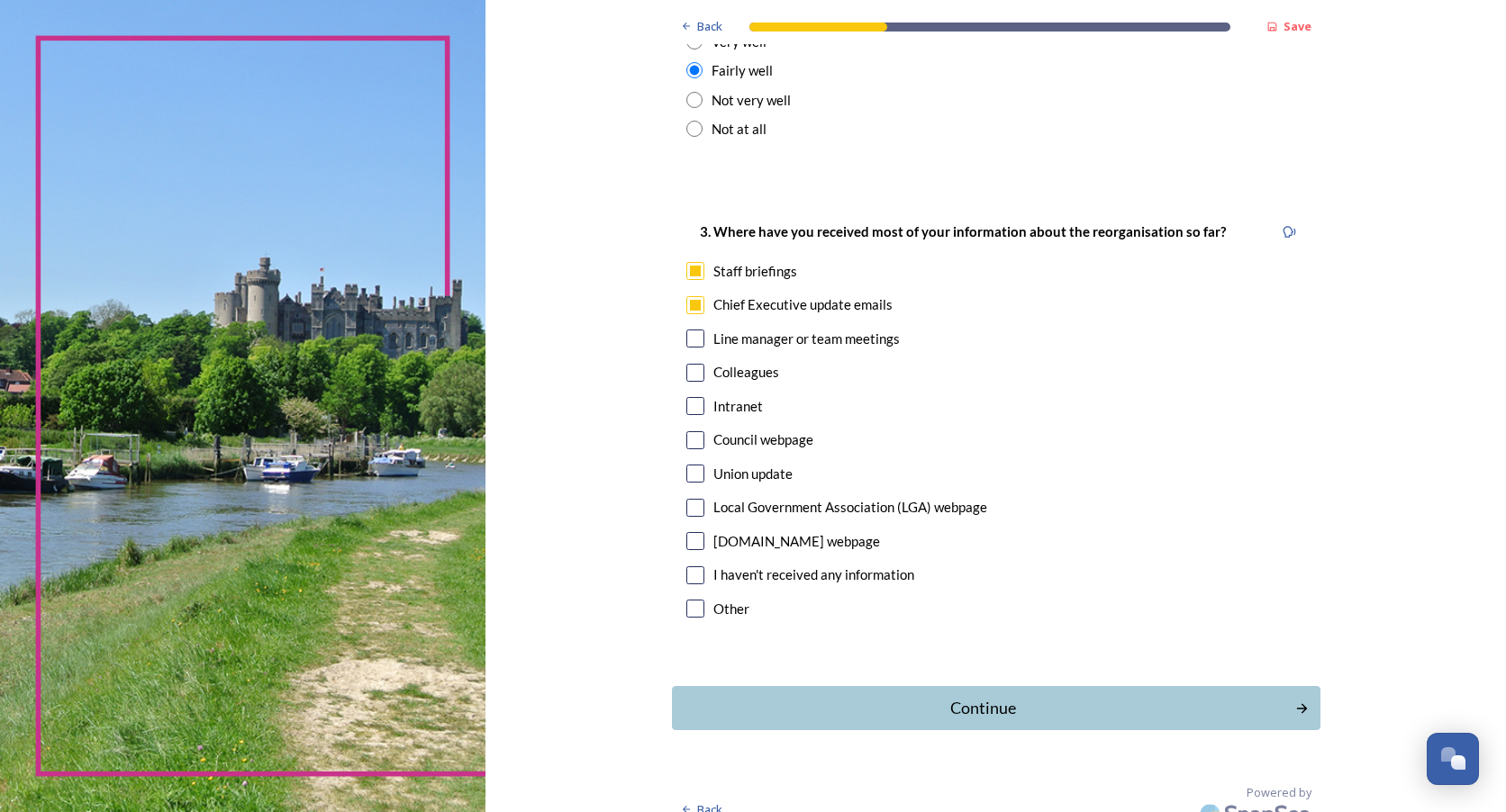
click at [686, 330] on input "checkbox" at bounding box center [695, 338] width 18 height 18
checkbox input "true"
click at [924, 696] on div "Continue" at bounding box center [983, 708] width 610 height 24
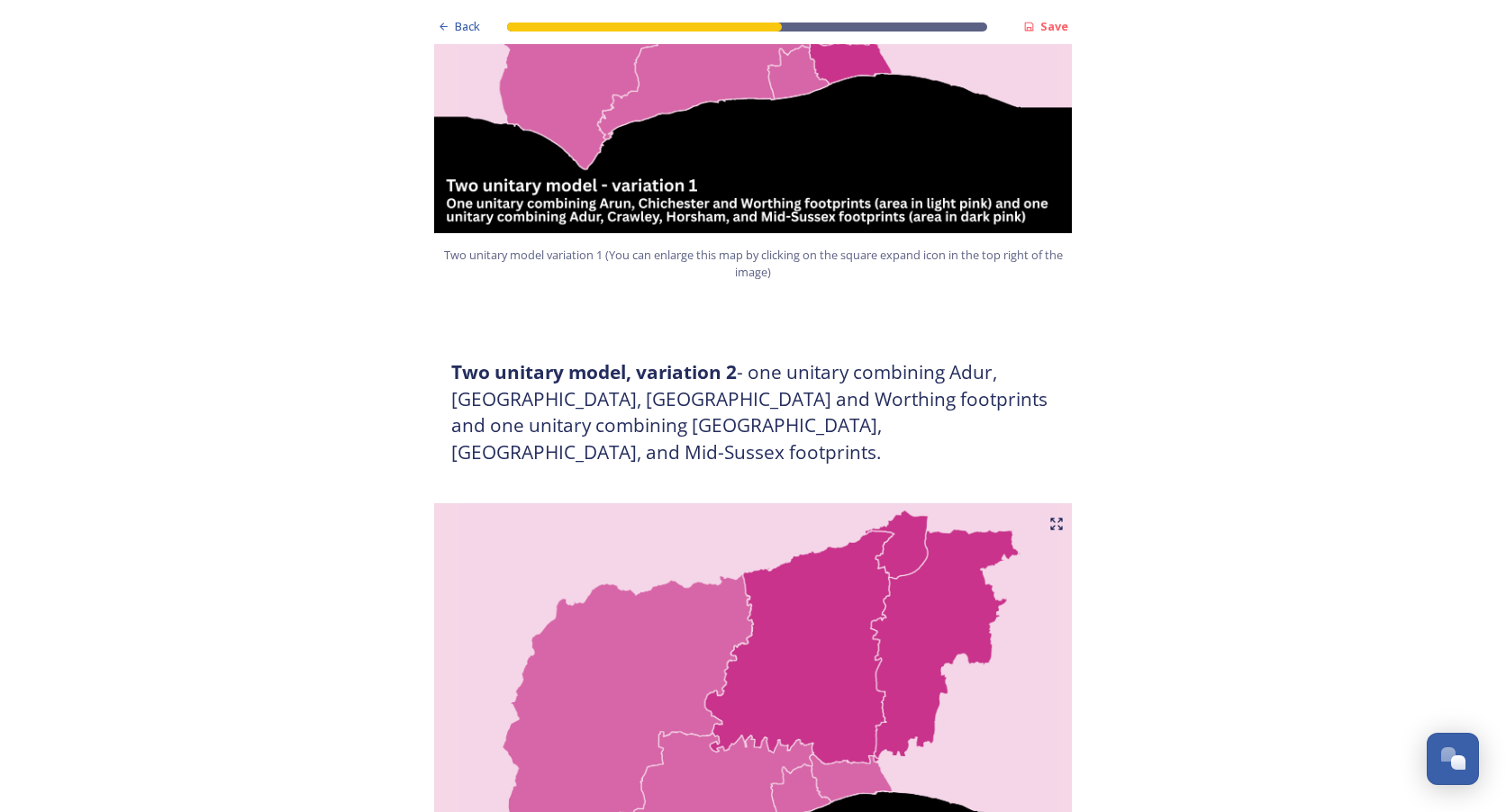
scroll to position [1981, 0]
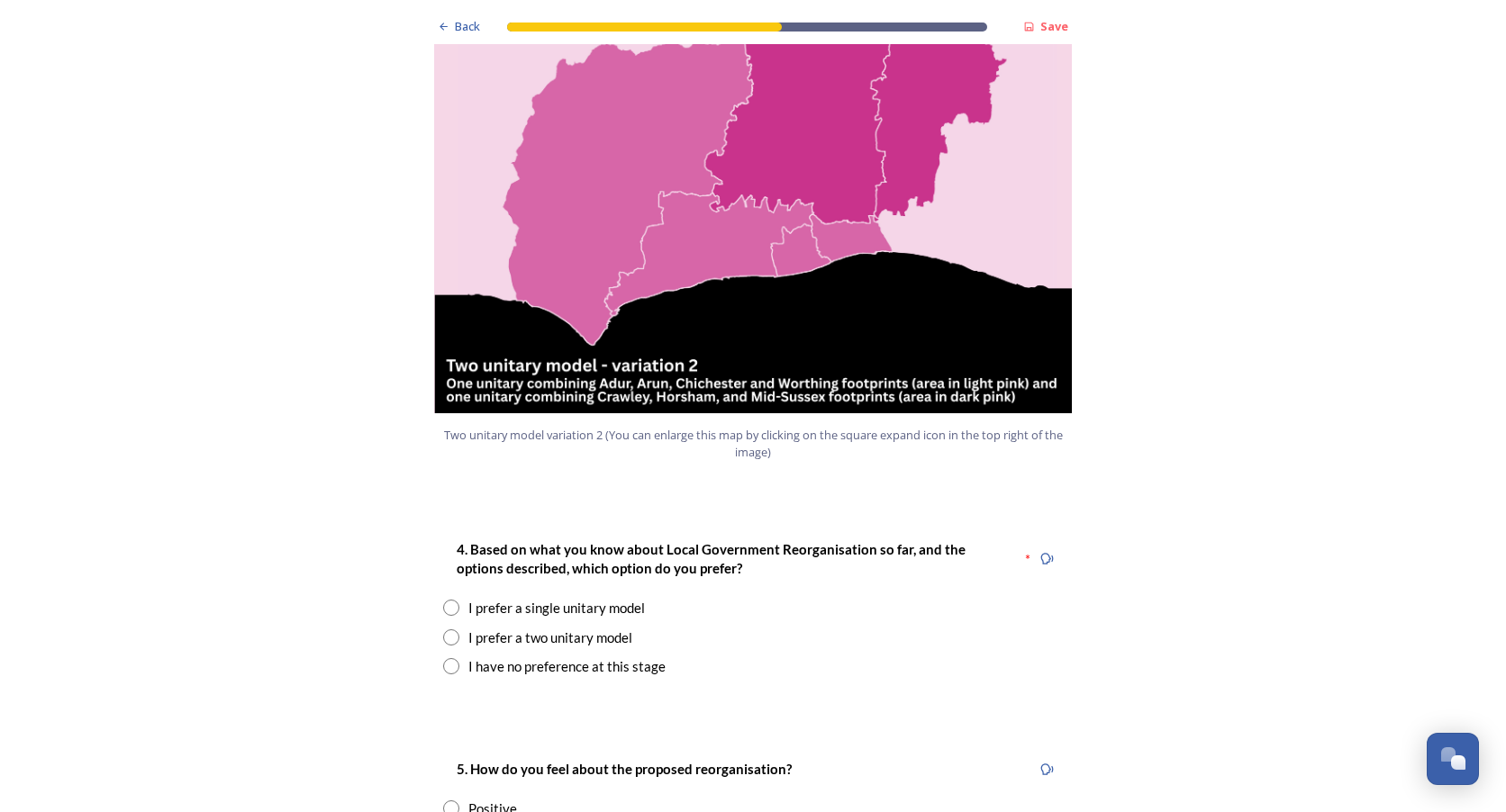
click at [578, 598] on div "I prefer a single unitary model" at bounding box center [556, 609] width 177 height 21
radio input "true"
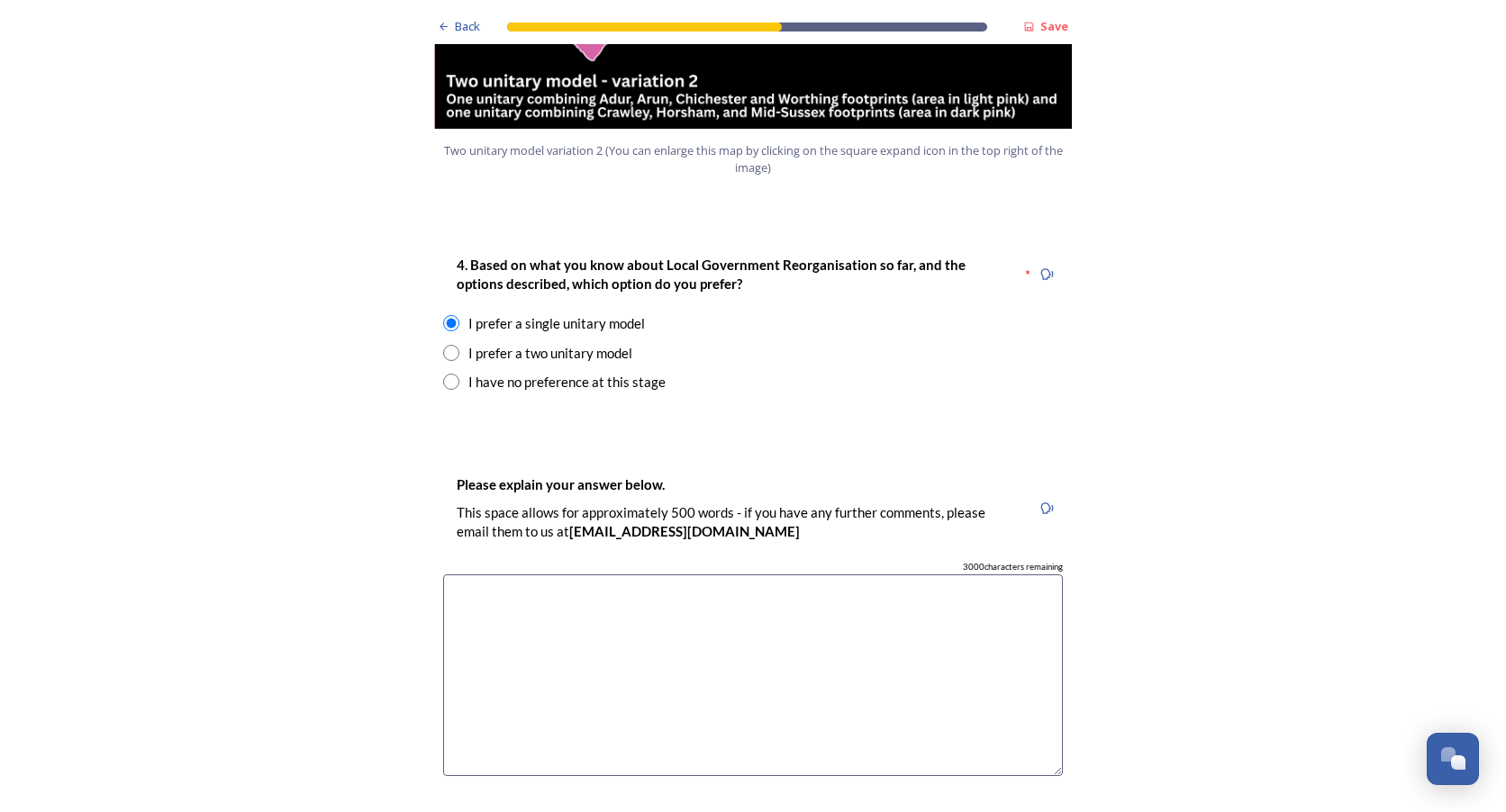
scroll to position [2341, 0]
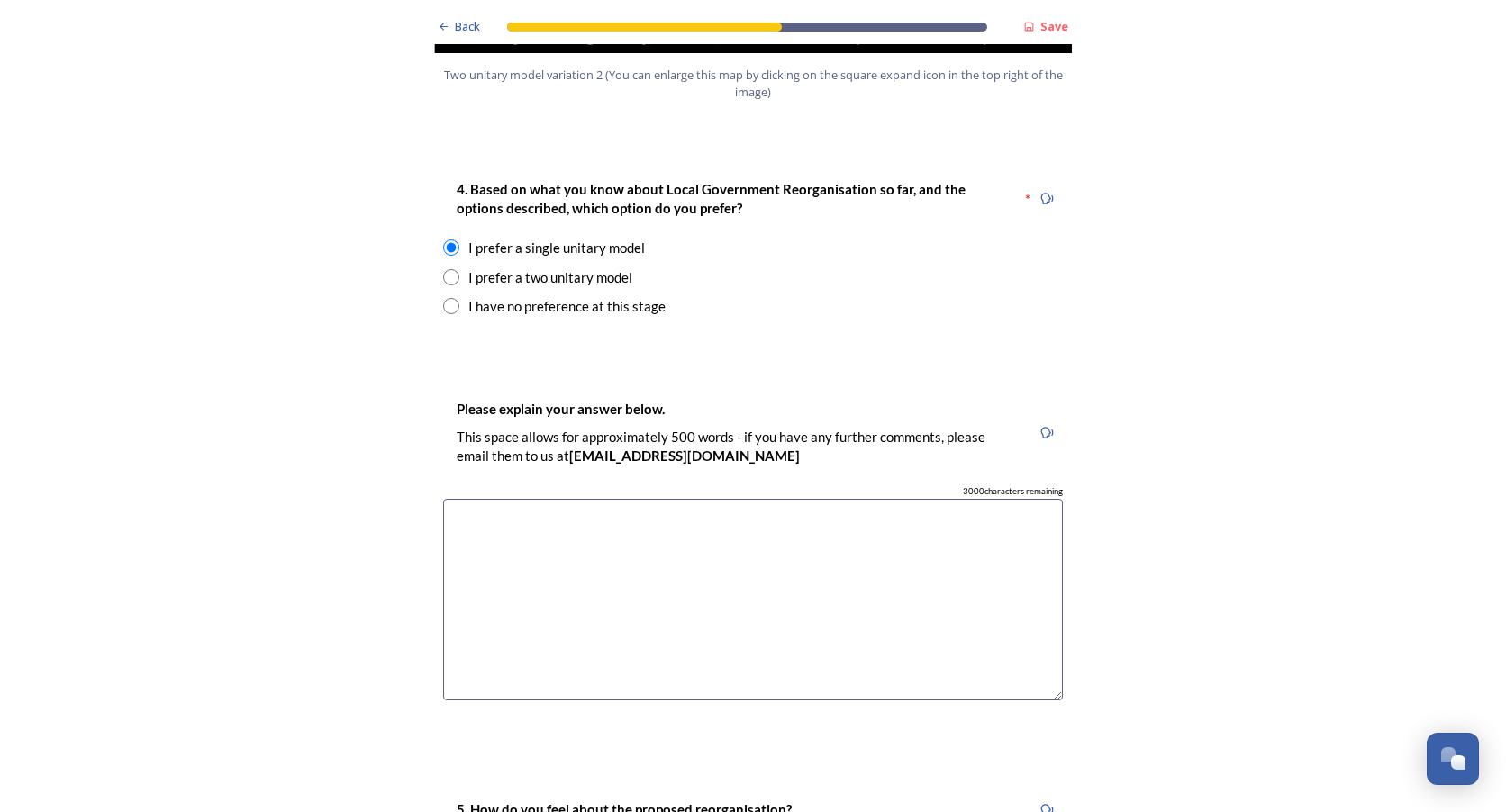
click at [524, 499] on textarea at bounding box center [753, 600] width 620 height 203
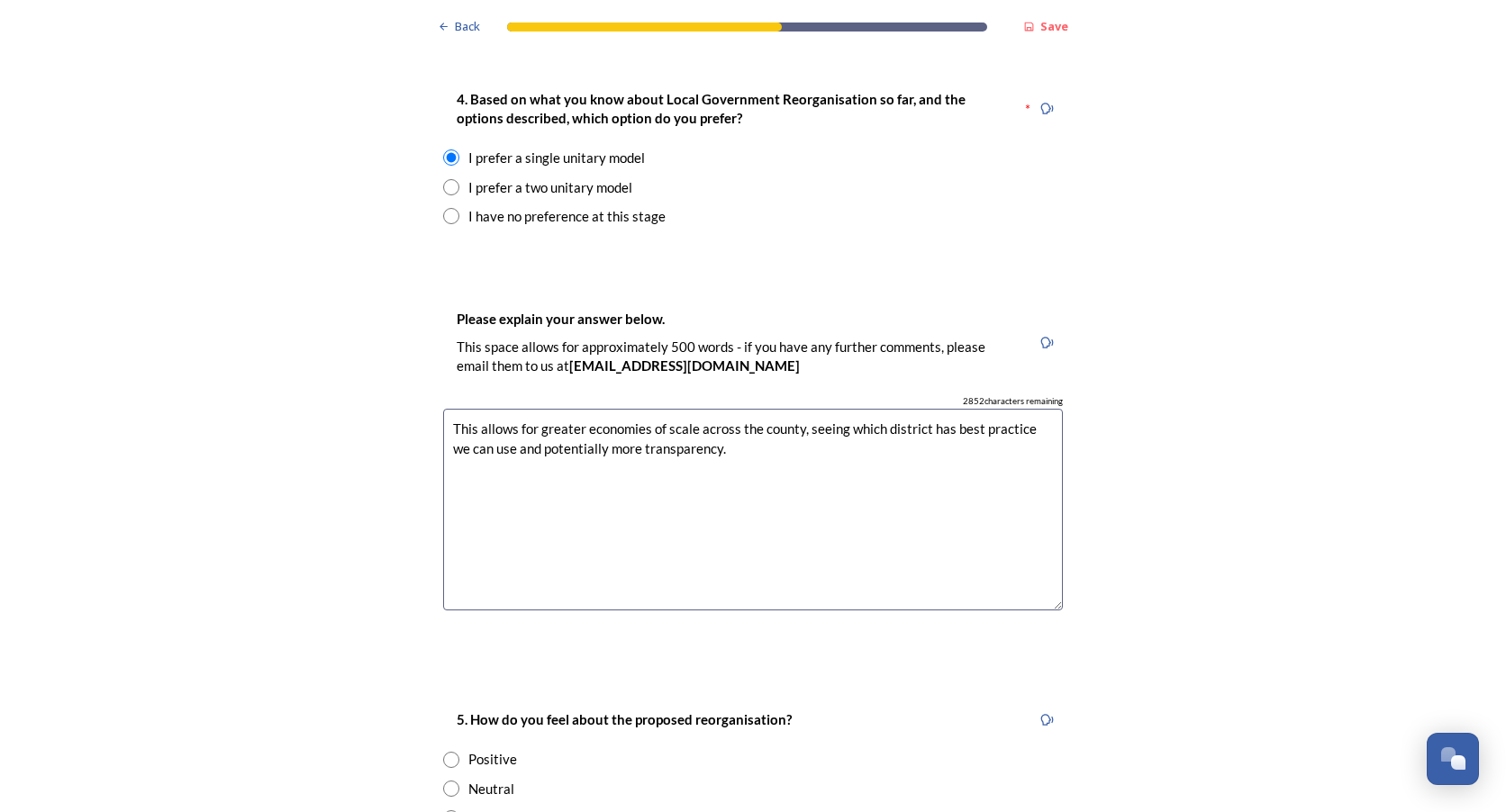
scroll to position [2702, 0]
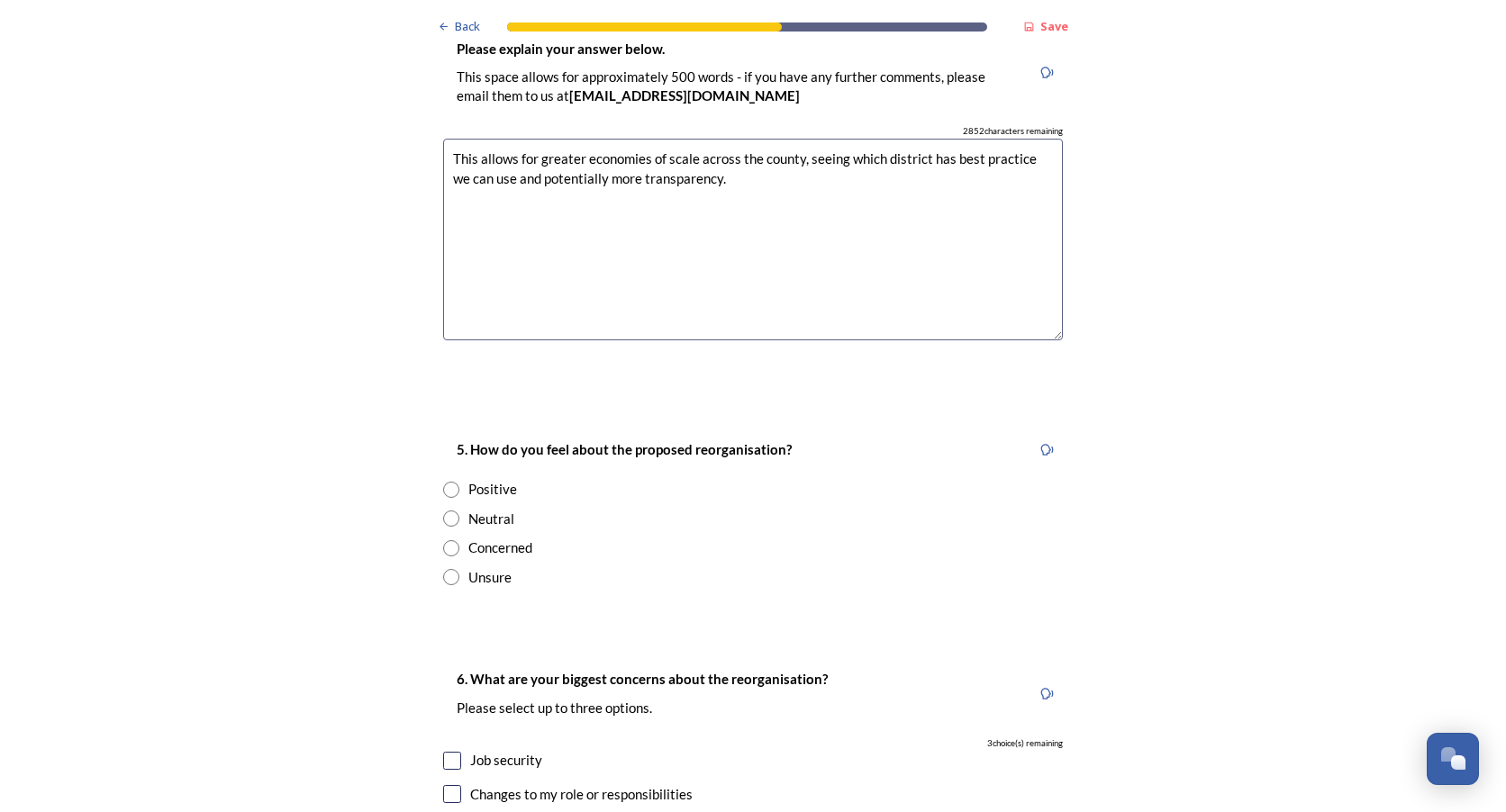
type textarea "This allows for greater economies of scale across the county, seeing which dist…"
click at [460, 479] on div "Positive" at bounding box center [753, 489] width 620 height 21
radio input "true"
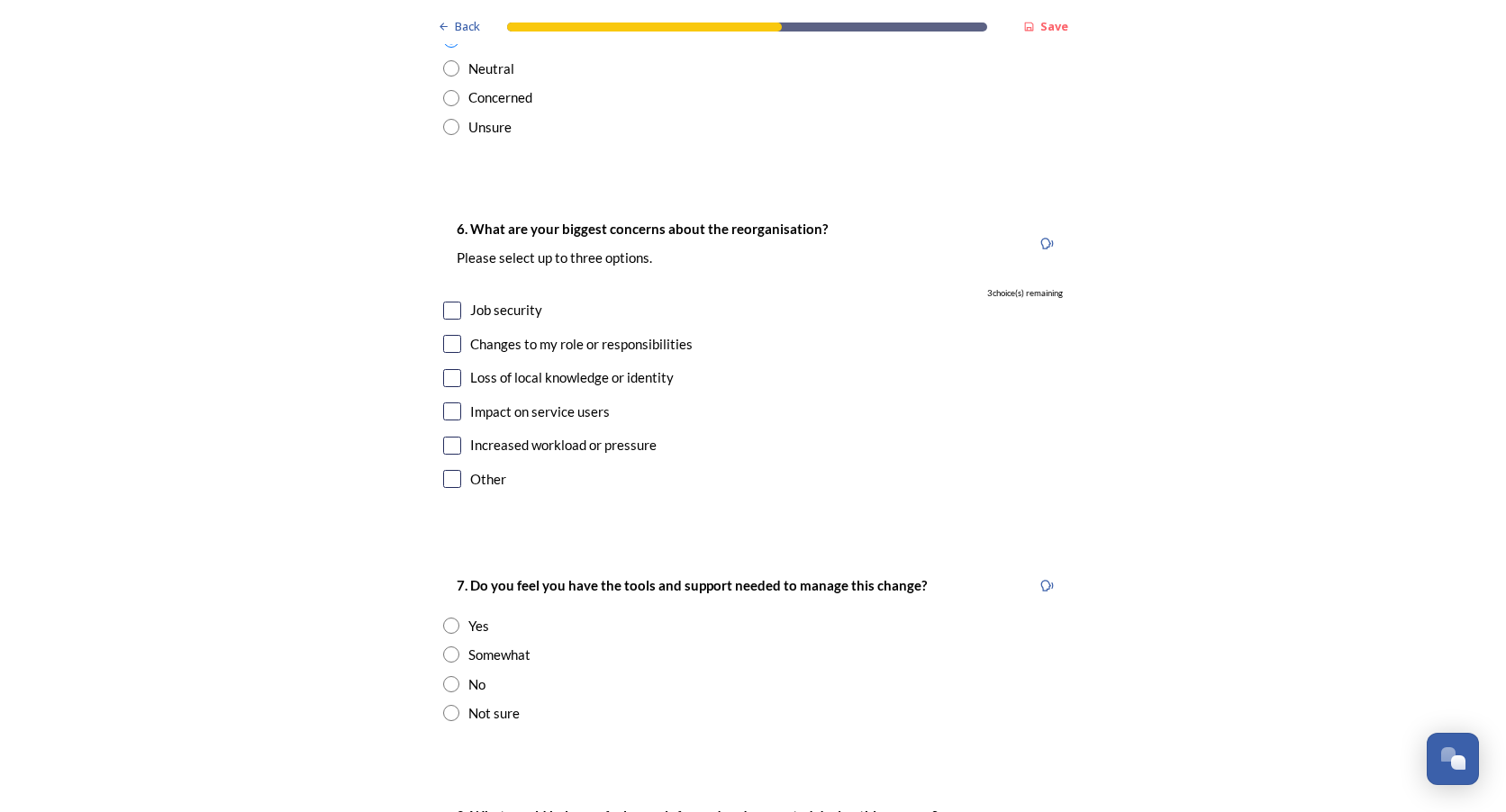
click at [451, 302] on input "checkbox" at bounding box center [452, 310] width 18 height 18
checkbox input "true"
click at [636, 435] on div "Increased workload or pressure" at bounding box center [563, 445] width 186 height 21
checkbox input "true"
click at [640, 368] on div "Loss of local knowledge or identity" at bounding box center [571, 378] width 204 height 21
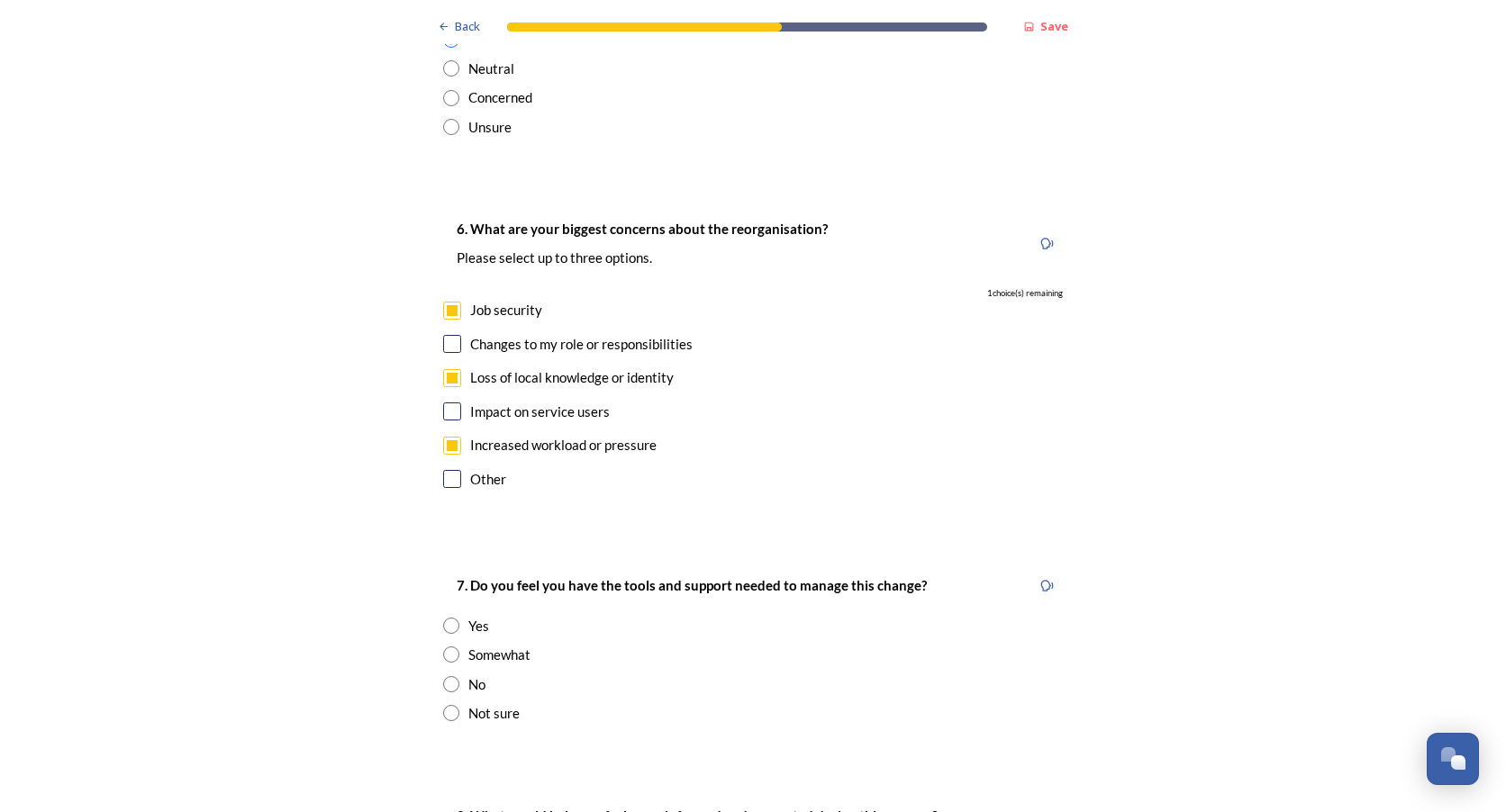
checkbox input "true"
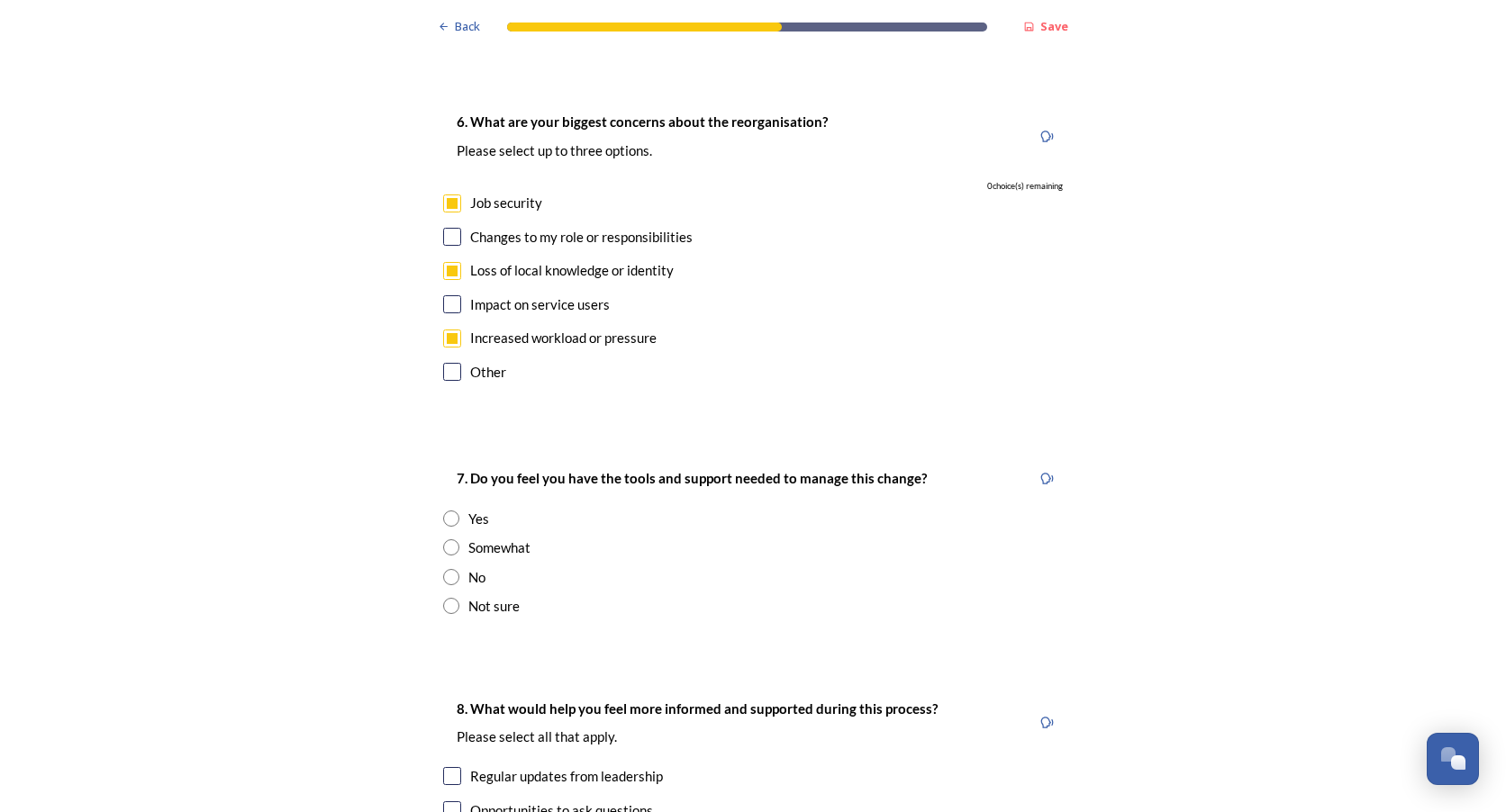
scroll to position [3422, 0]
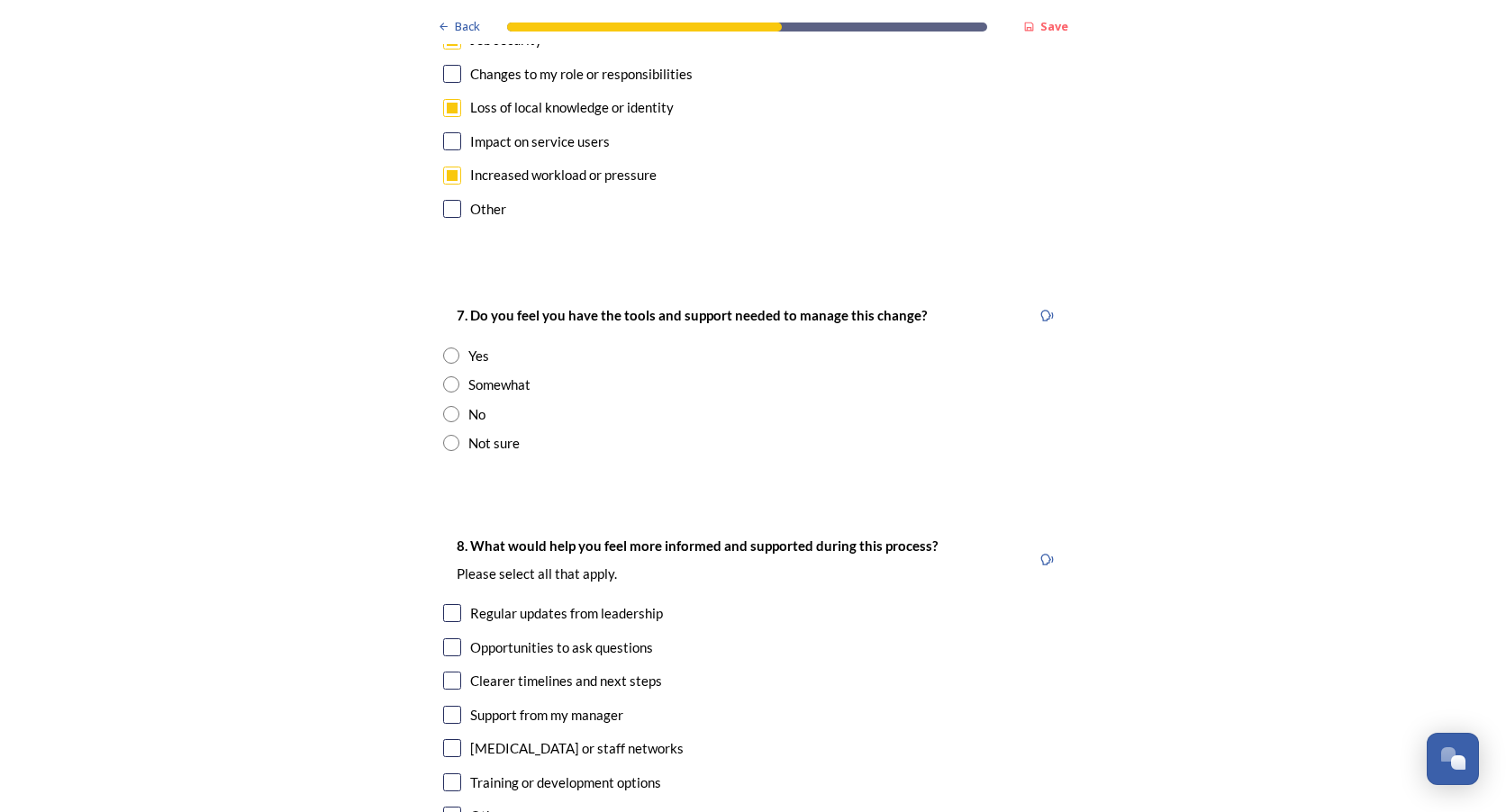
click at [503, 374] on div "Somewhat" at bounding box center [499, 385] width 62 height 21
radio input "true"
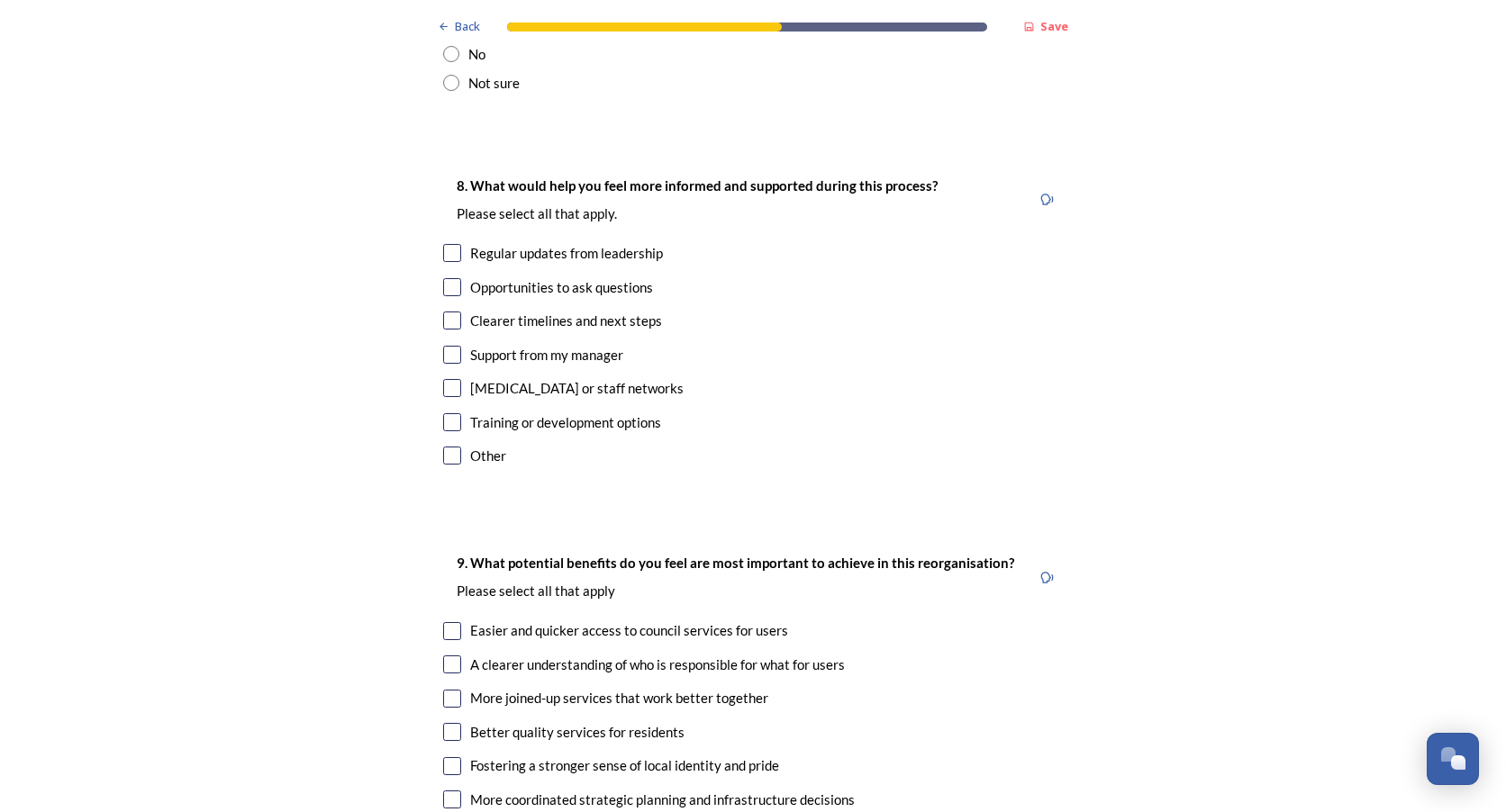
click at [443, 311] on input "checkbox" at bounding box center [452, 320] width 18 height 18
checkbox input "true"
click at [447, 278] on input "checkbox" at bounding box center [452, 287] width 18 height 18
checkbox input "true"
click at [450, 244] on input "checkbox" at bounding box center [452, 252] width 18 height 18
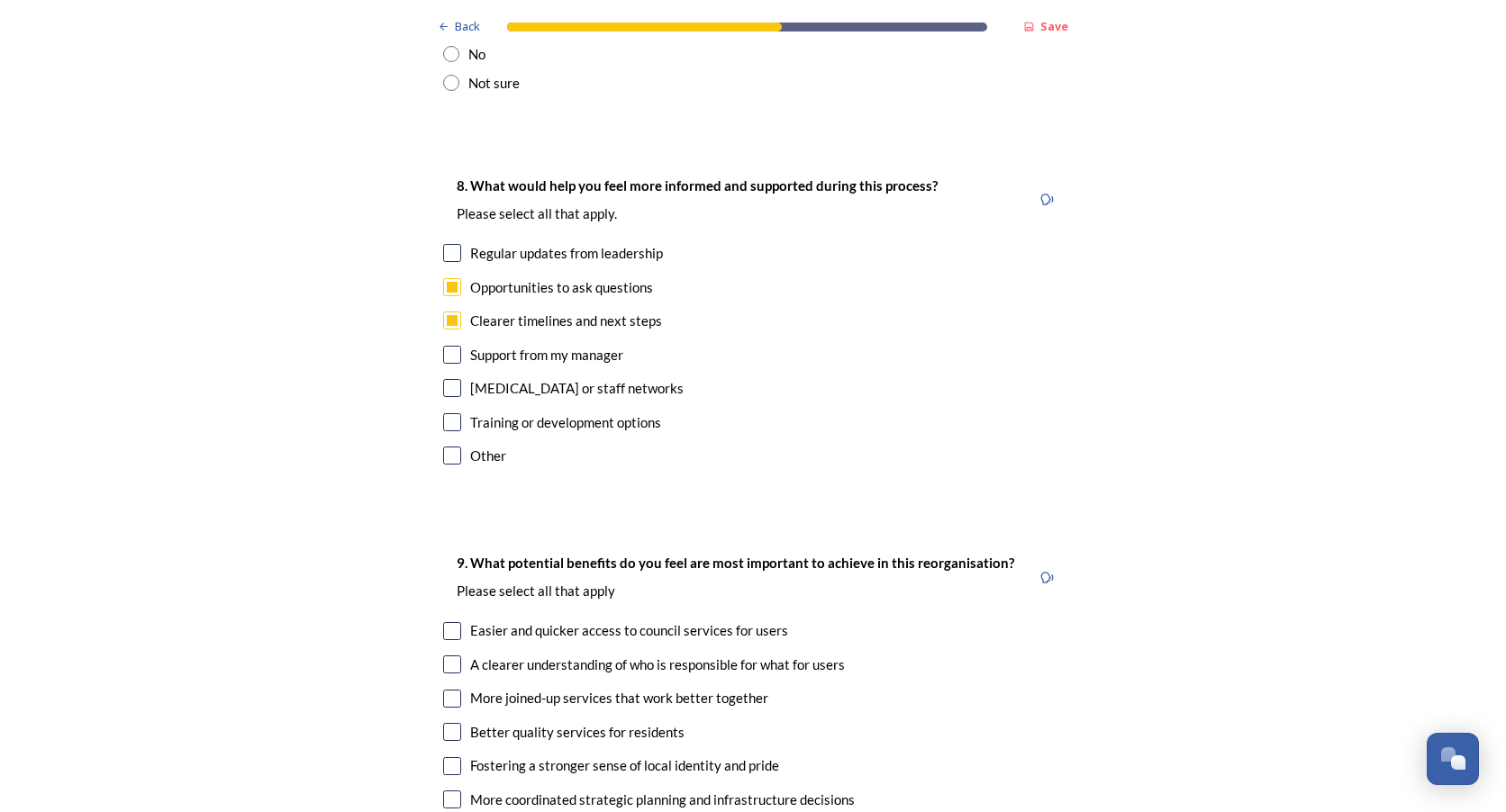
checkbox input "true"
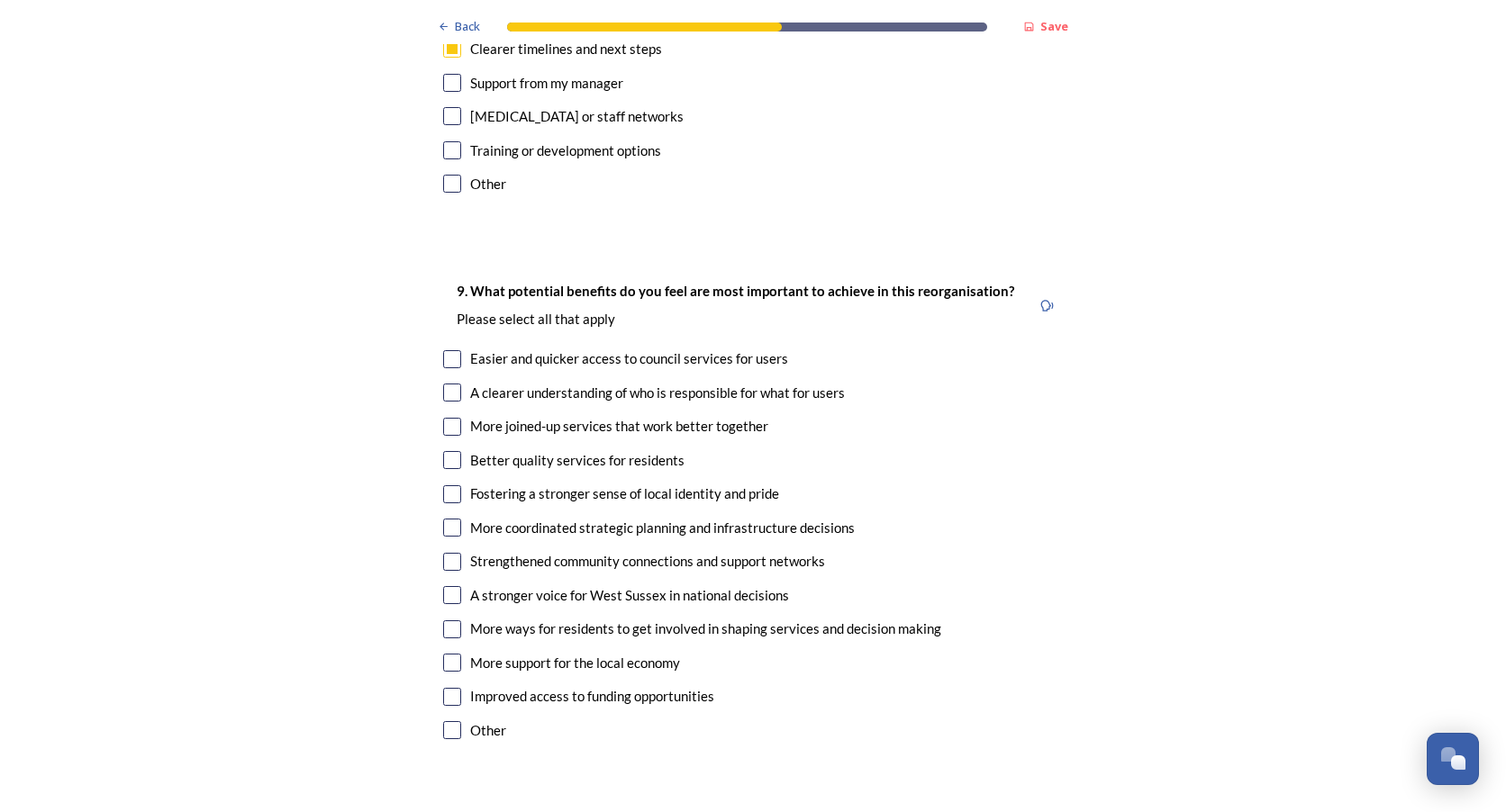
scroll to position [4052, 0]
click at [454, 419] on input "checkbox" at bounding box center [452, 428] width 18 height 18
checkbox input "true"
click at [455, 351] on div "Easier and quicker access to council services for users" at bounding box center [753, 361] width 620 height 21
checkbox input "true"
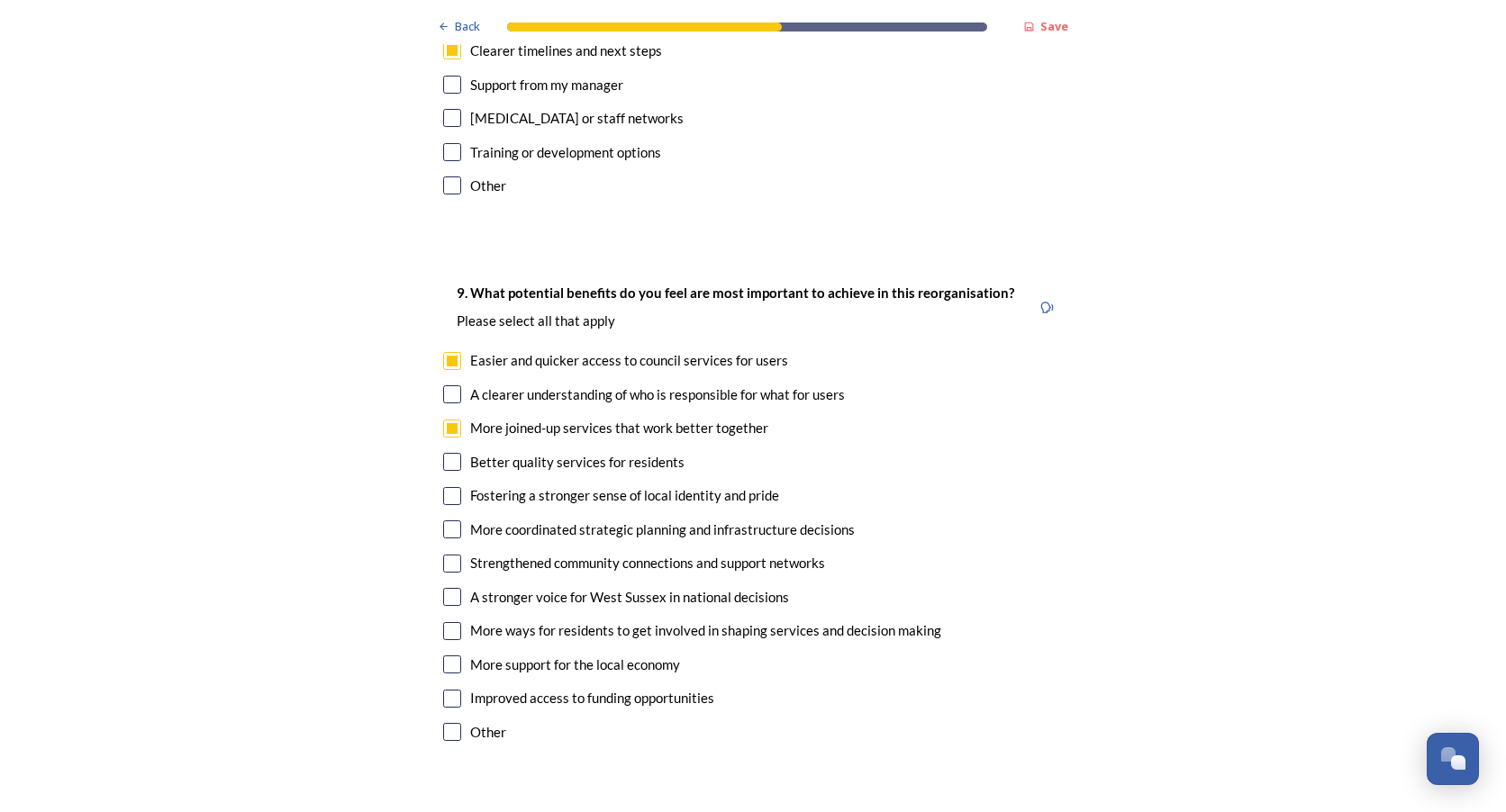
click at [454, 453] on input "checkbox" at bounding box center [452, 461] width 18 height 18
checkbox input "true"
click at [771, 520] on div "More coordinated strategic planning and infrastructure decisions" at bounding box center [662, 530] width 385 height 21
checkbox input "true"
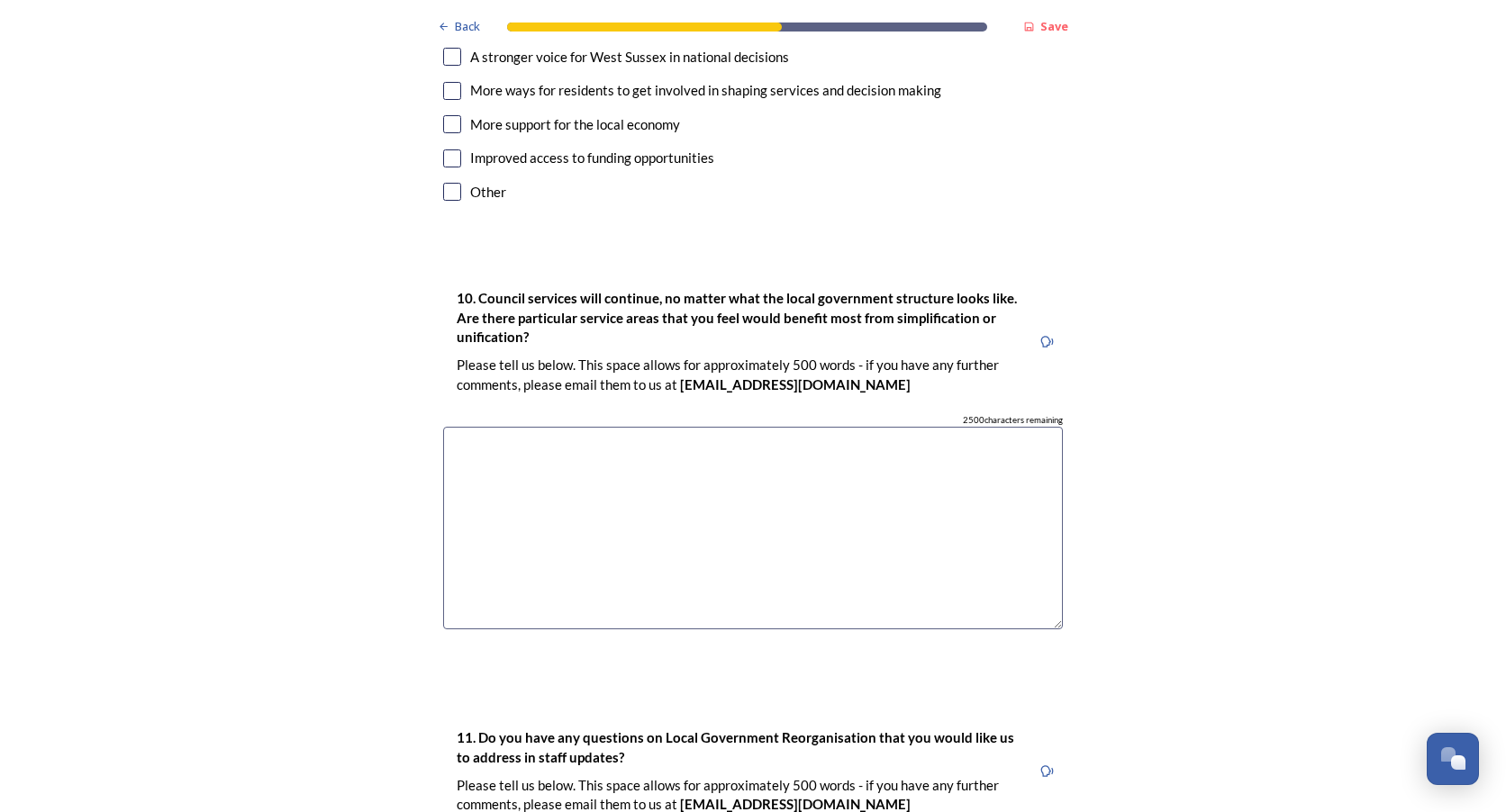
click at [728, 494] on textarea at bounding box center [753, 528] width 620 height 203
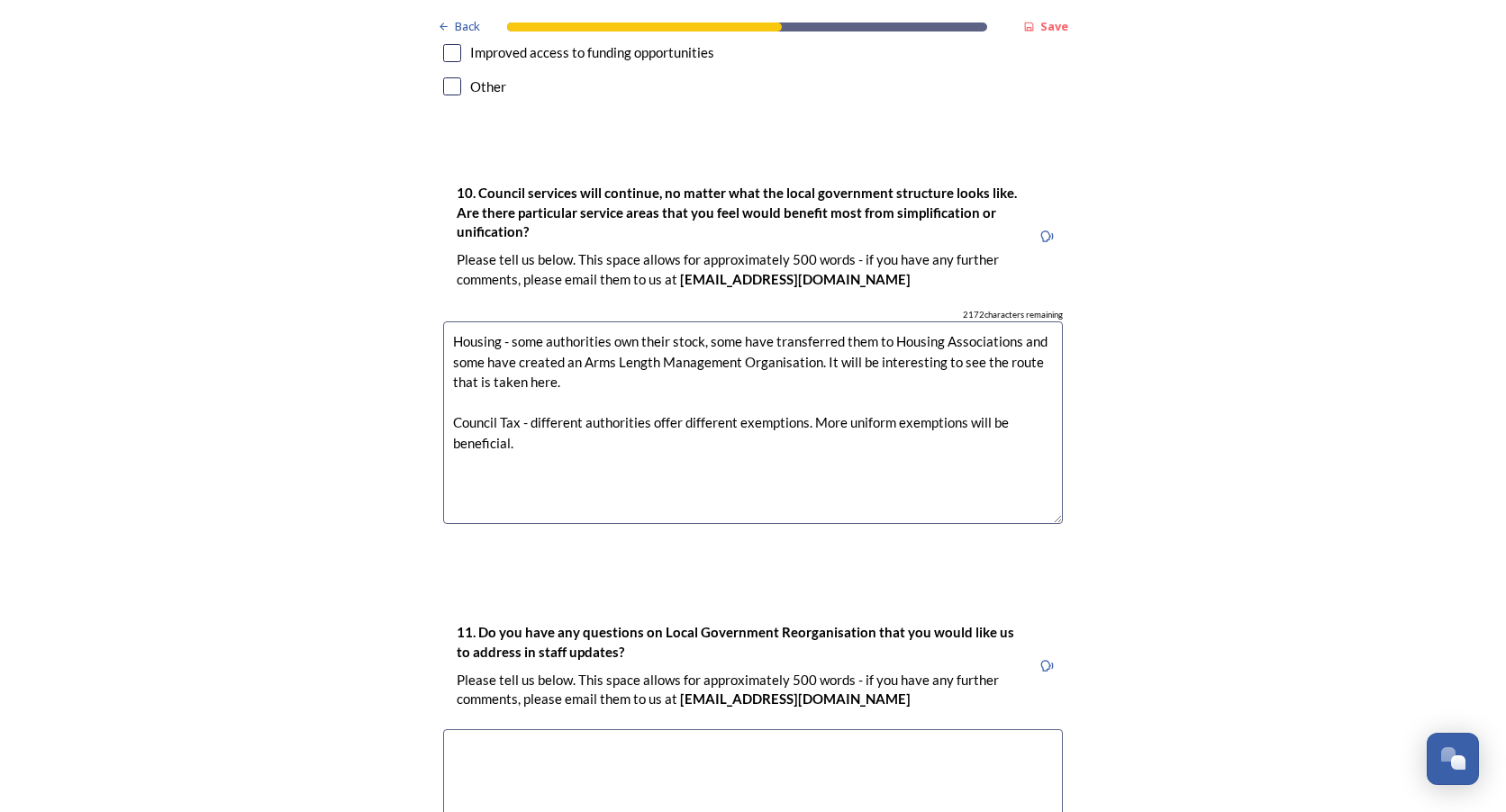
scroll to position [4992, 0]
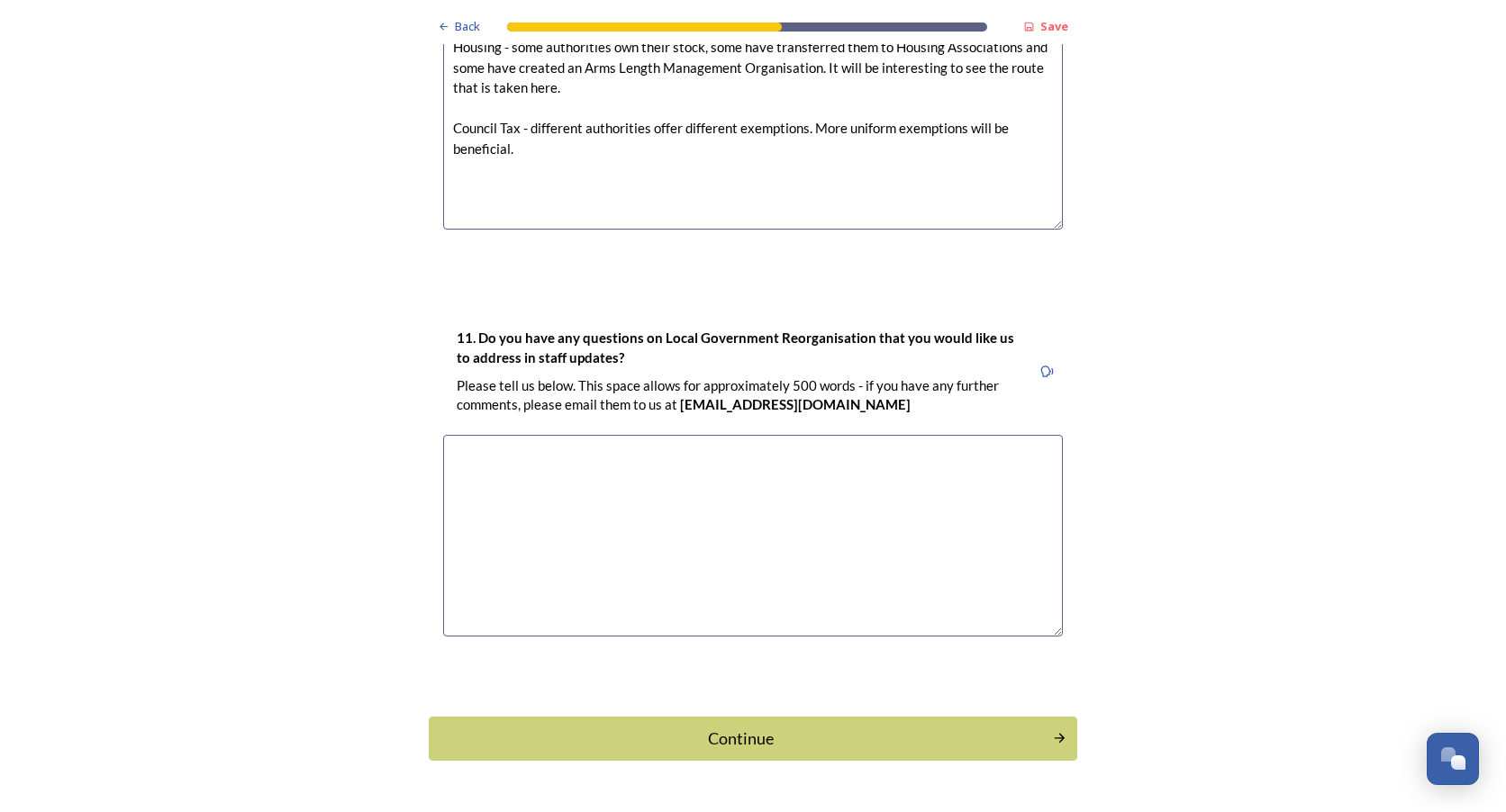
type textarea "Housing - some authorities own their stock, some have transferred them to Housi…"
click at [701, 459] on textarea at bounding box center [753, 536] width 620 height 203
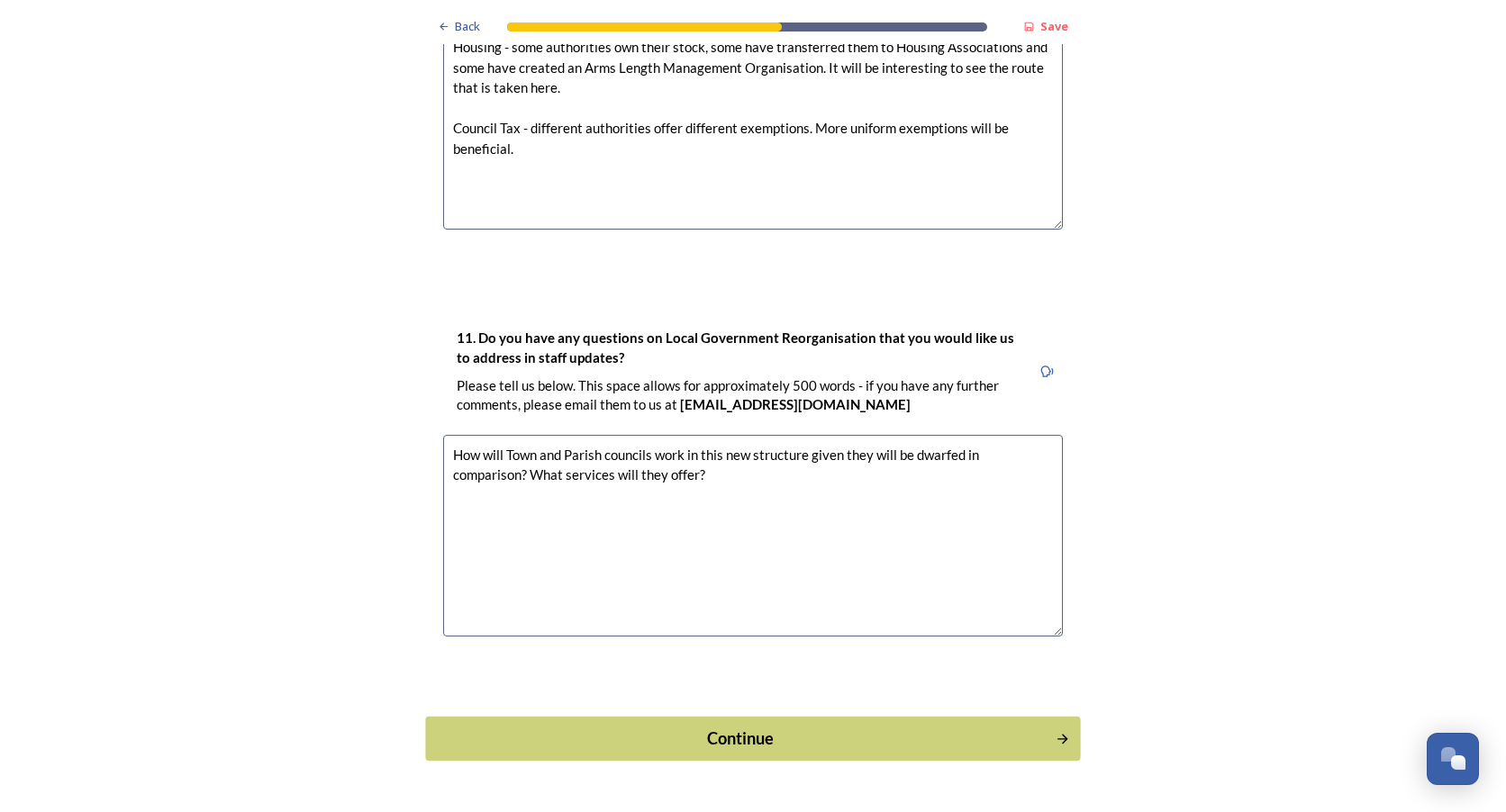
type textarea "How will Town and Parish councils work in this new structure given they will be…"
click at [614, 716] on button "Continue" at bounding box center [752, 738] width 655 height 44
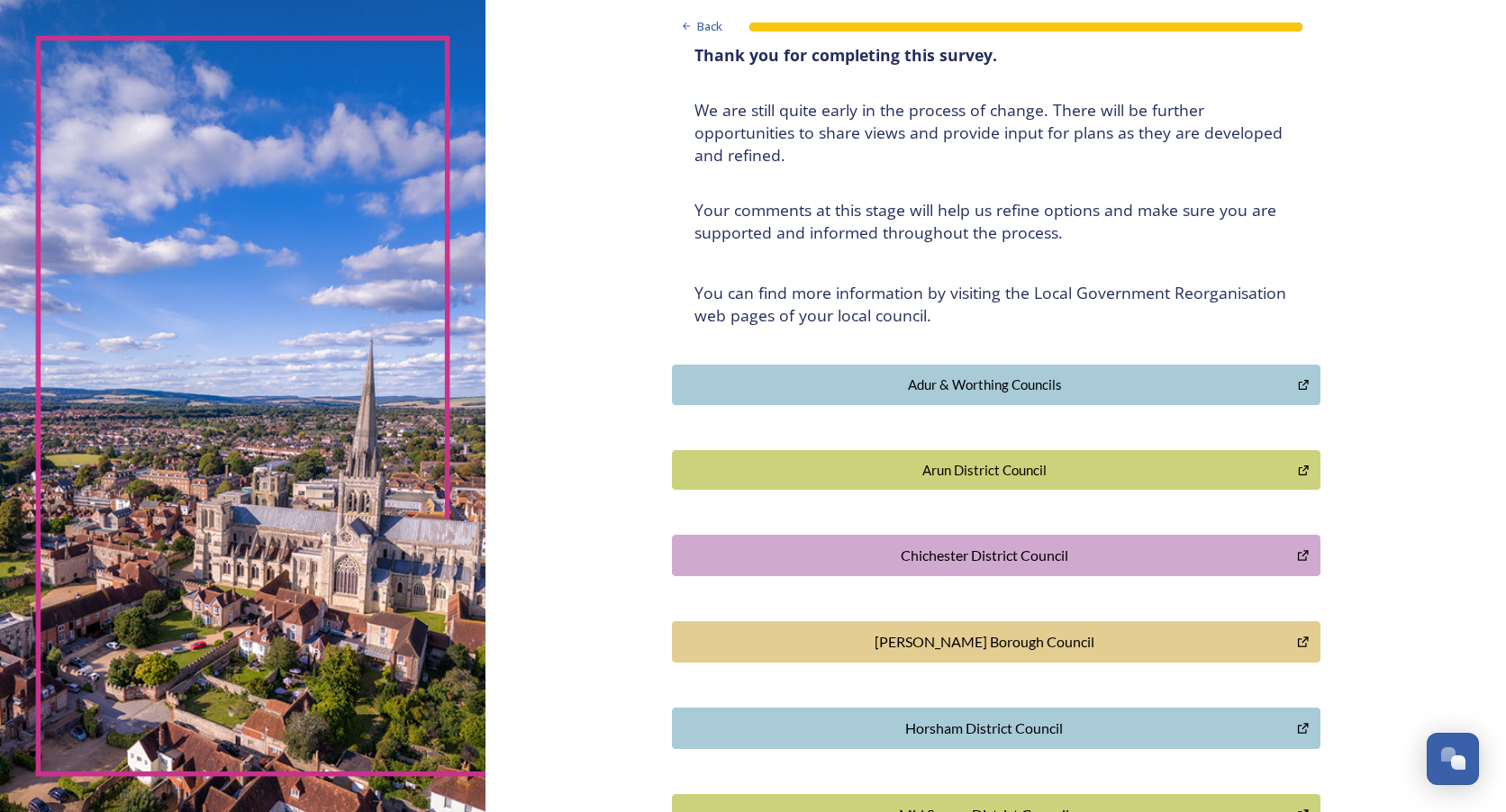
scroll to position [0, 0]
